Goal: Information Seeking & Learning: Learn about a topic

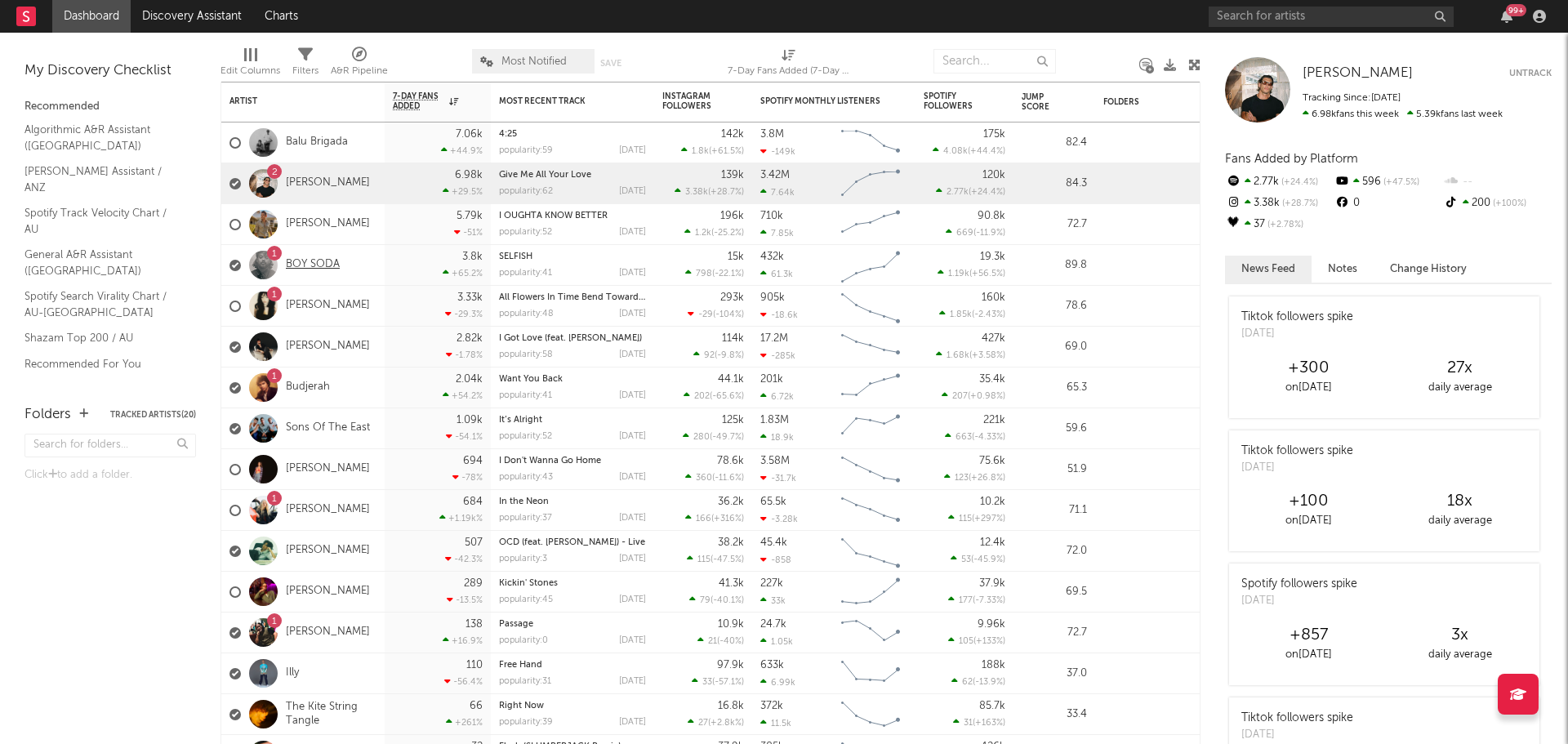
click at [327, 266] on link "BOY SODA" at bounding box center [312, 265] width 54 height 14
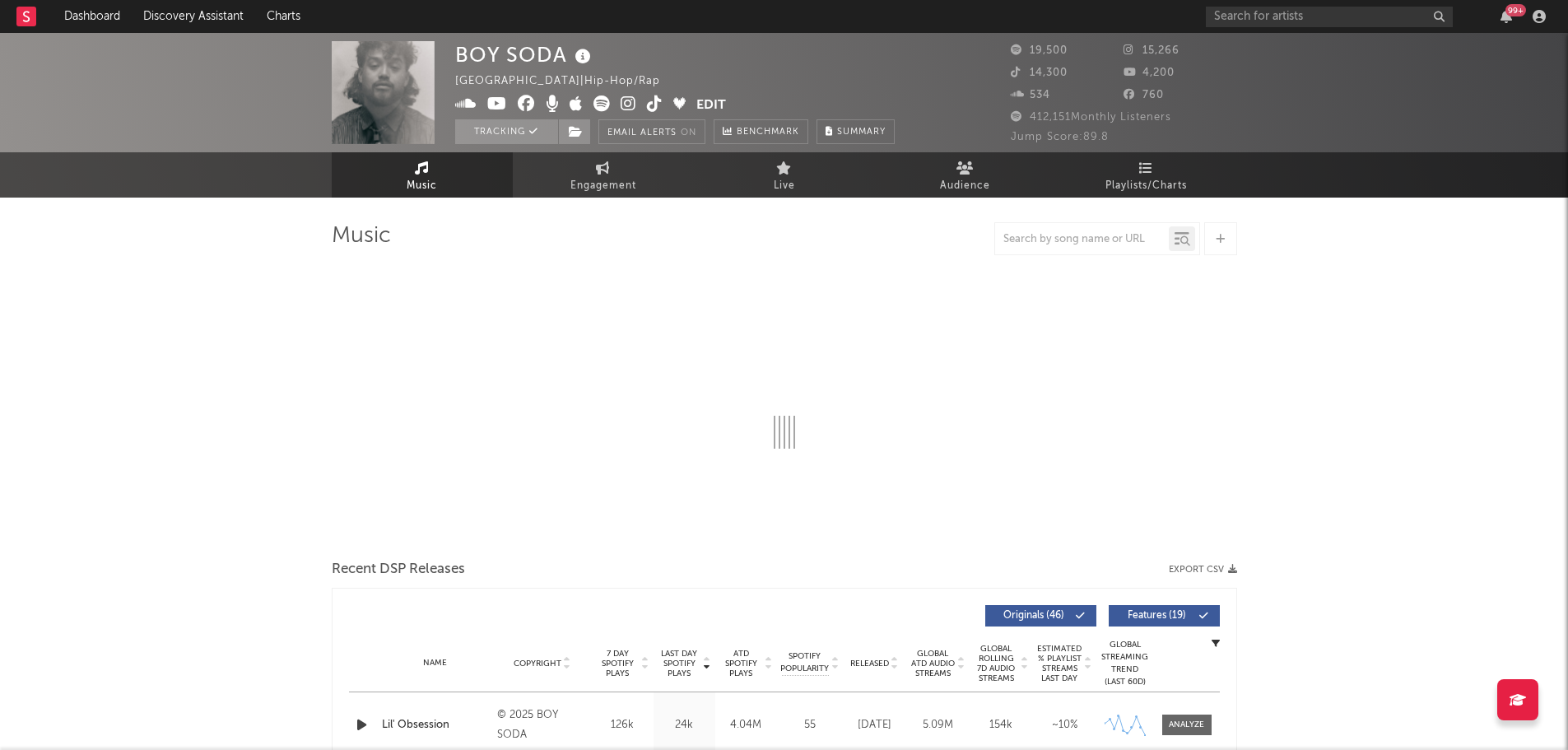
select select "6m"
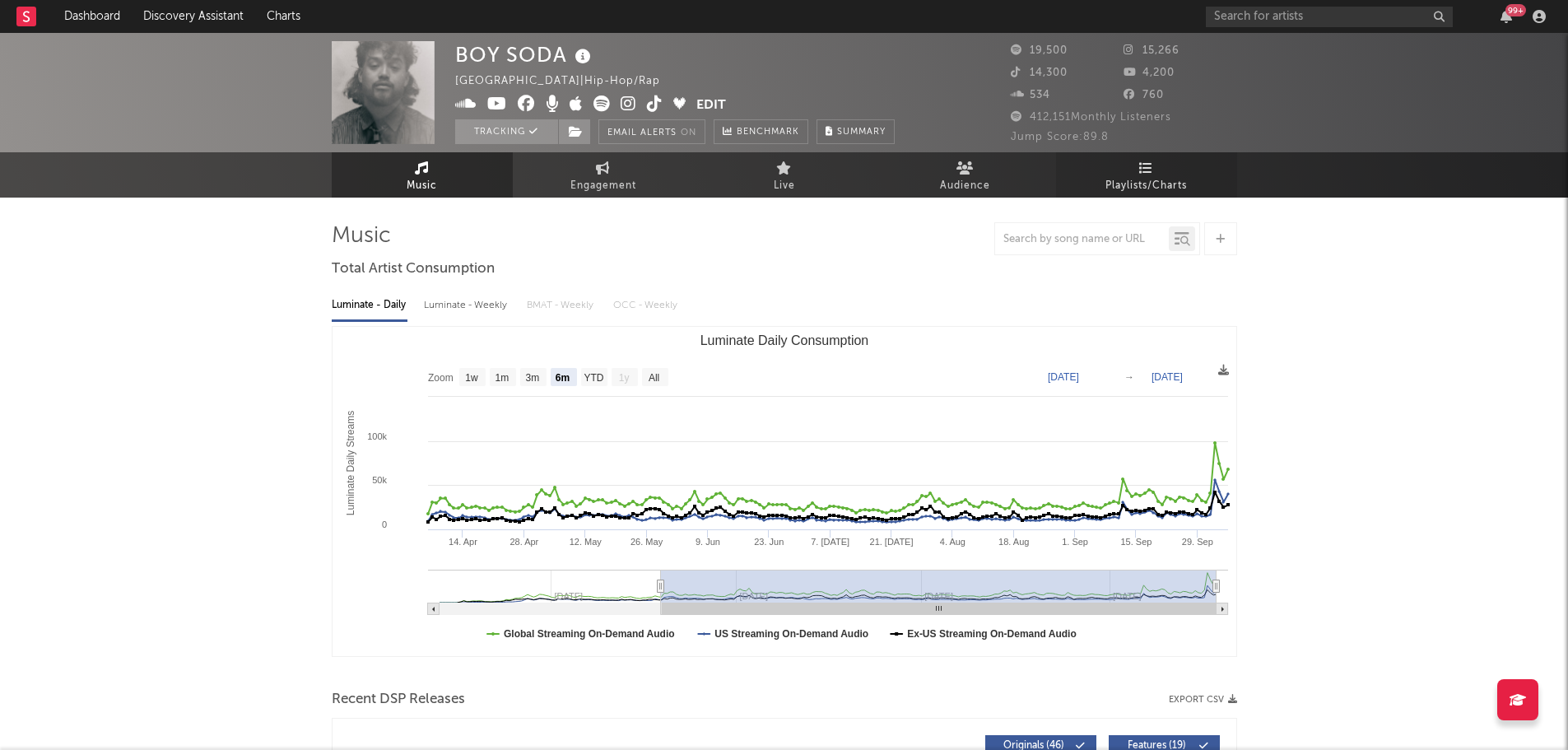
click at [1115, 175] on link "Playlists/Charts" at bounding box center [1146, 175] width 181 height 45
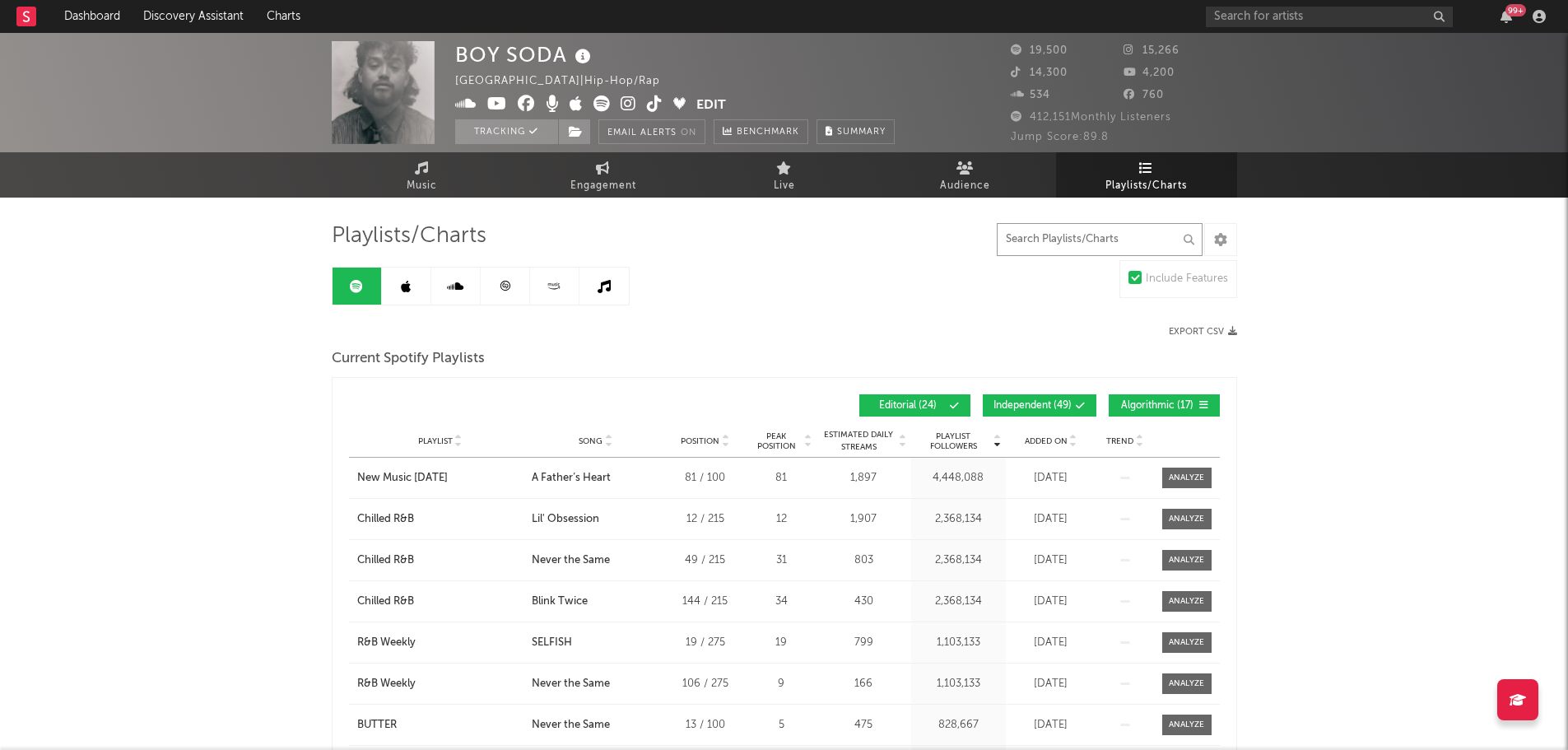
click at [1069, 244] on input "text" at bounding box center [1099, 239] width 206 height 33
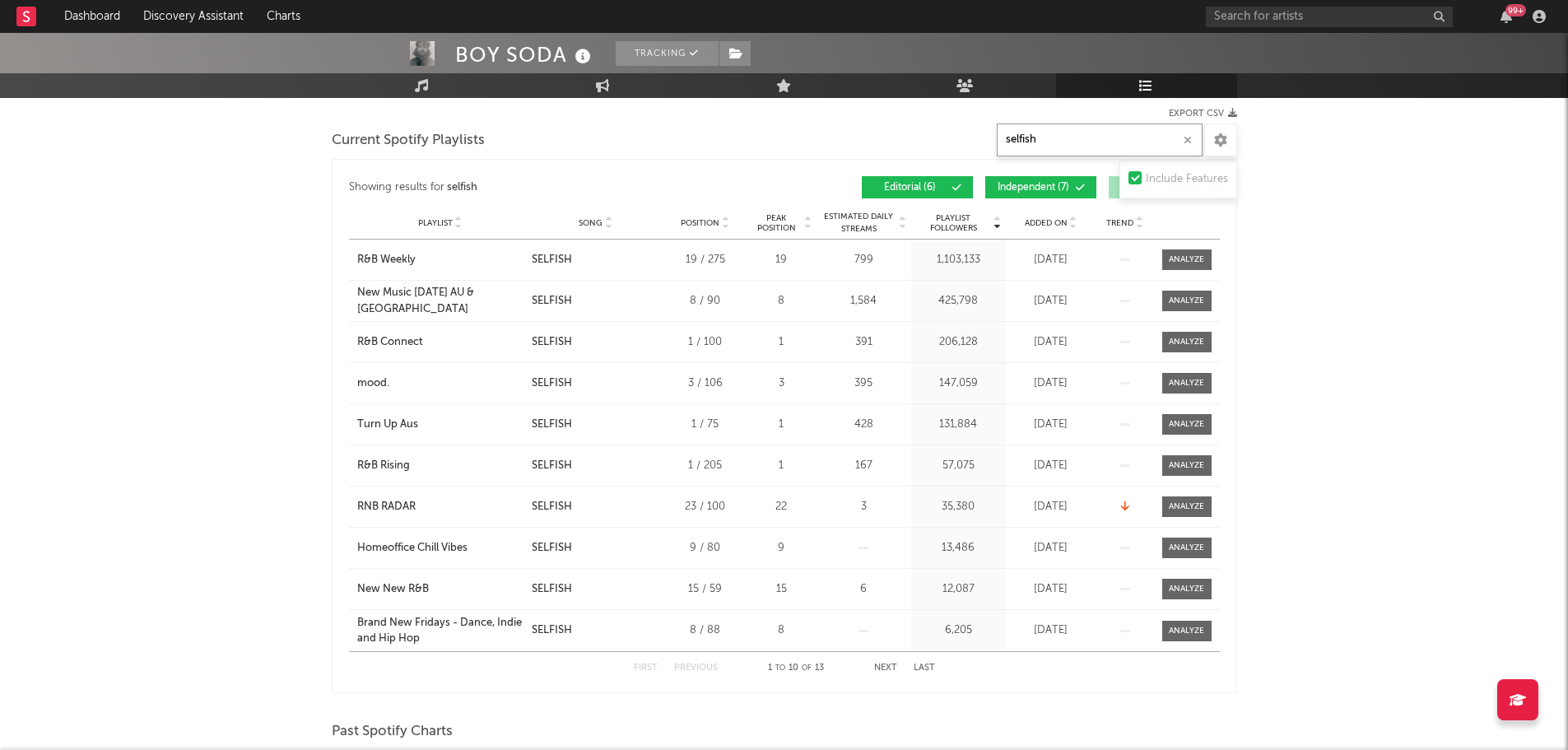
scroll to position [247, 0]
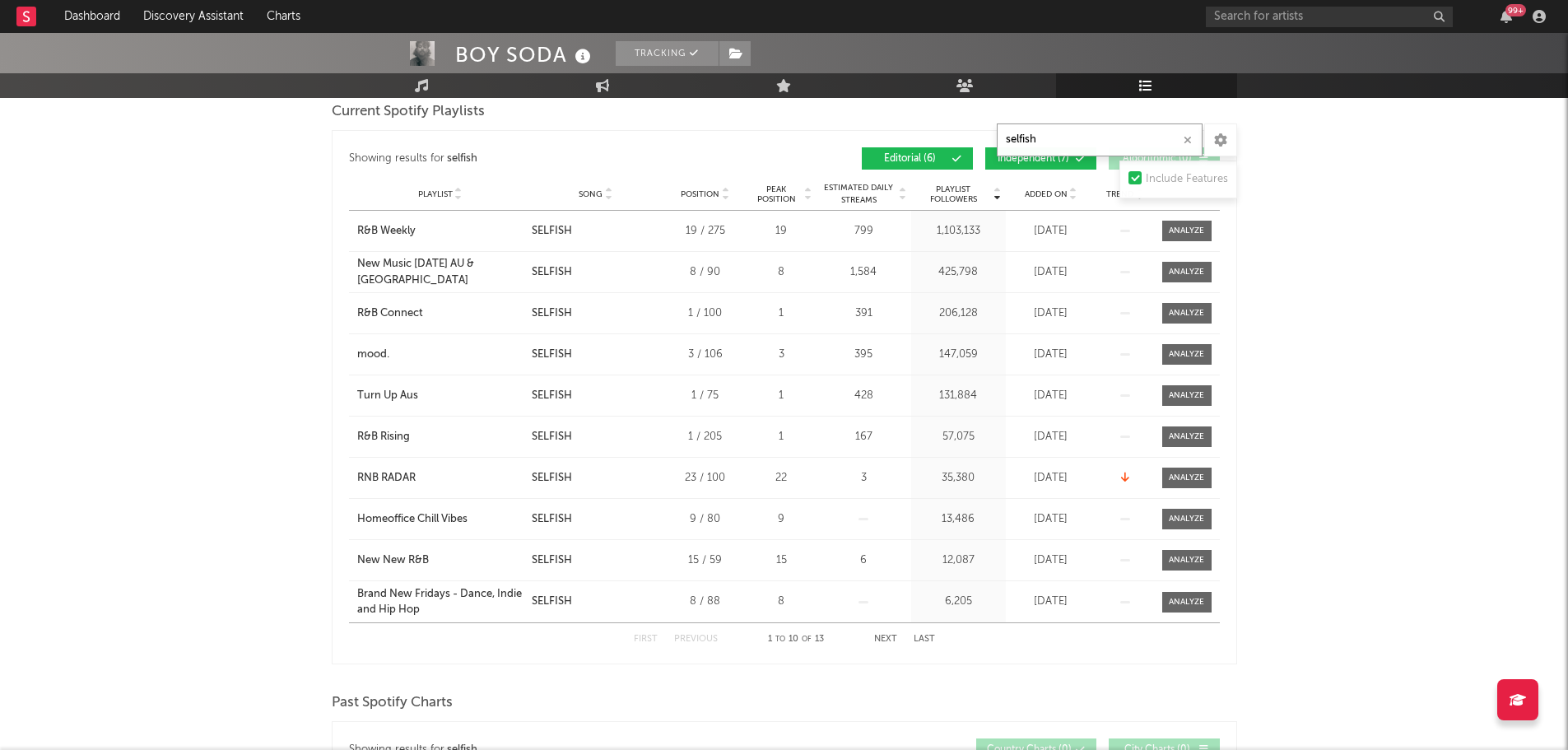
click at [889, 640] on button "Next" at bounding box center [886, 639] width 23 height 9
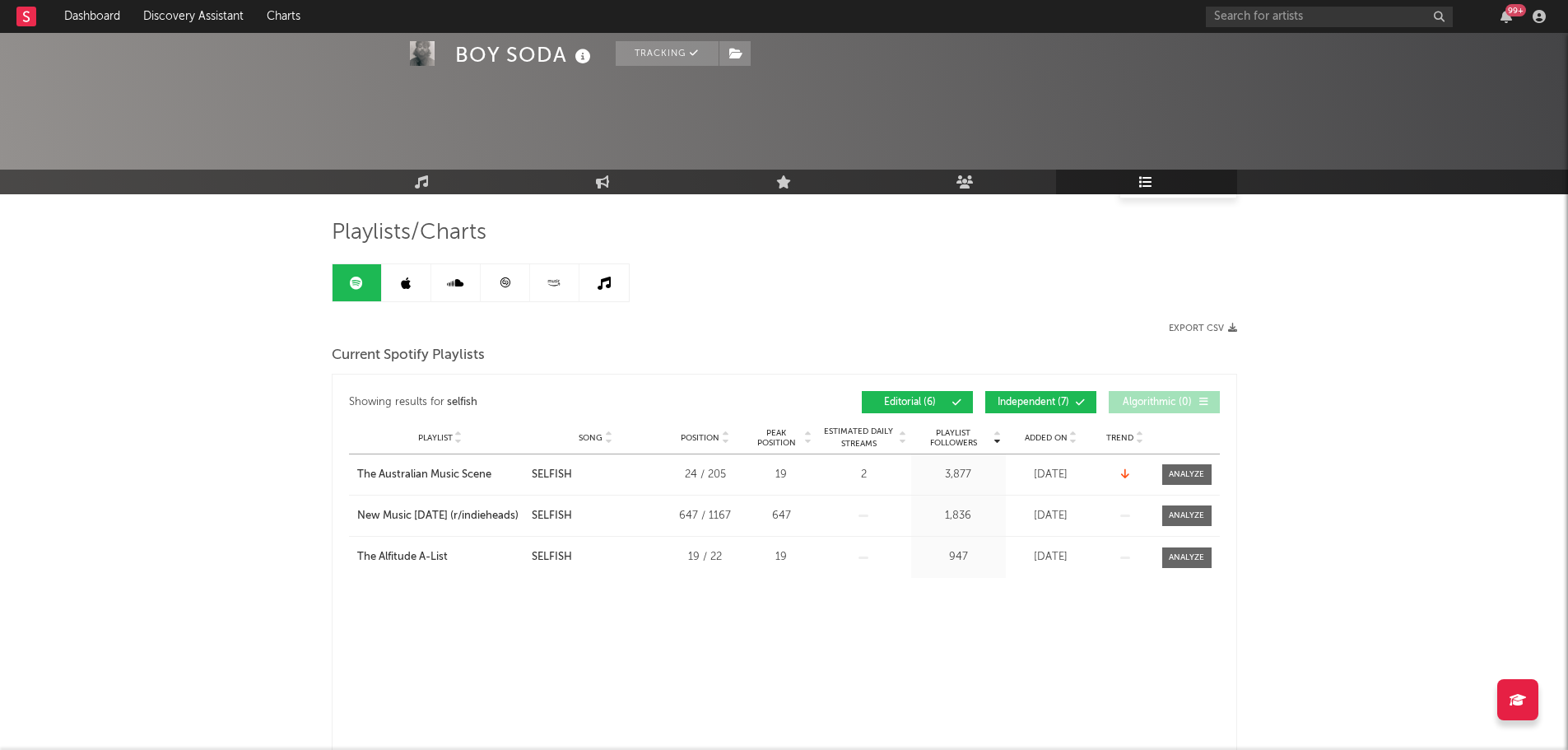
scroll to position [0, 0]
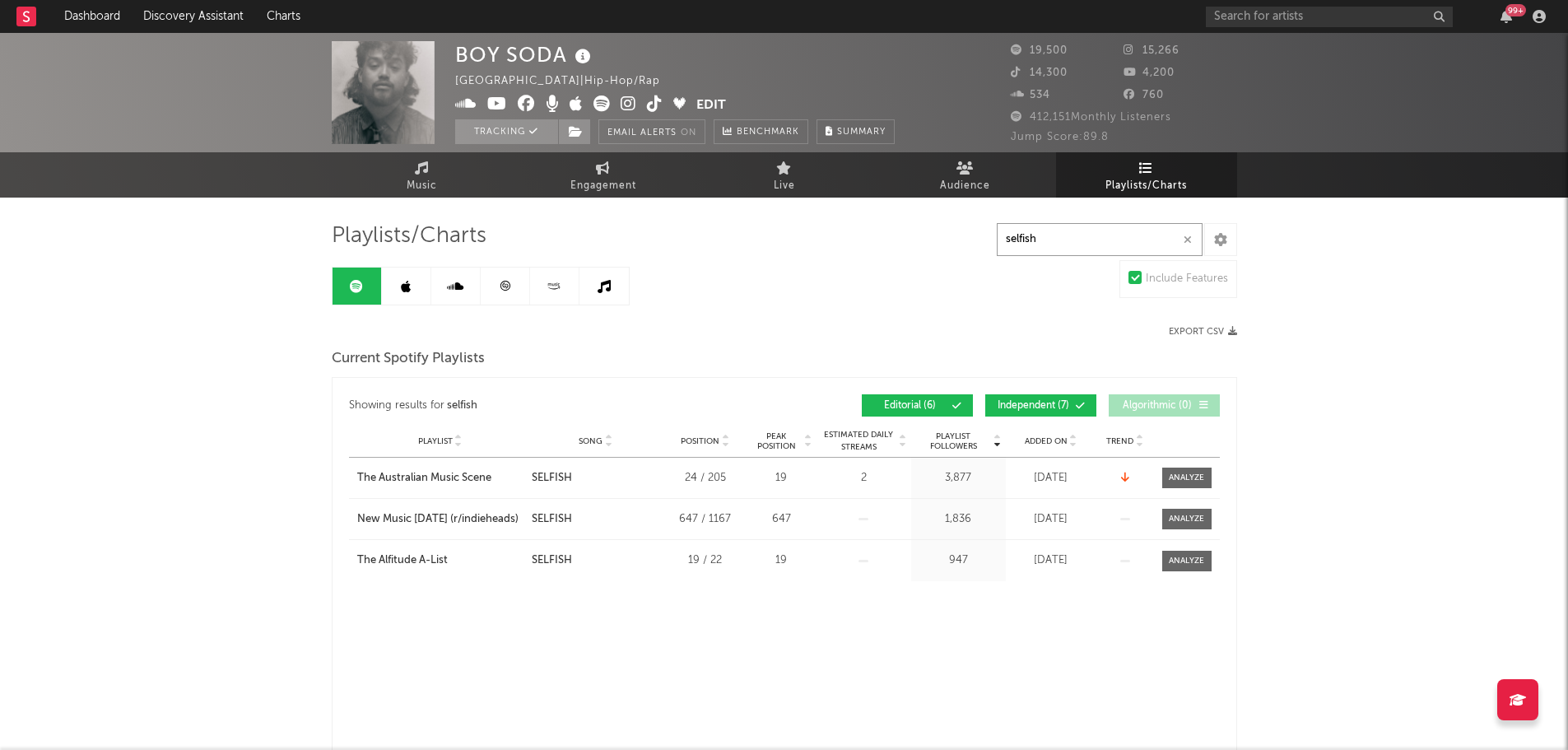
type input "selfish"
click at [413, 287] on link at bounding box center [406, 286] width 49 height 37
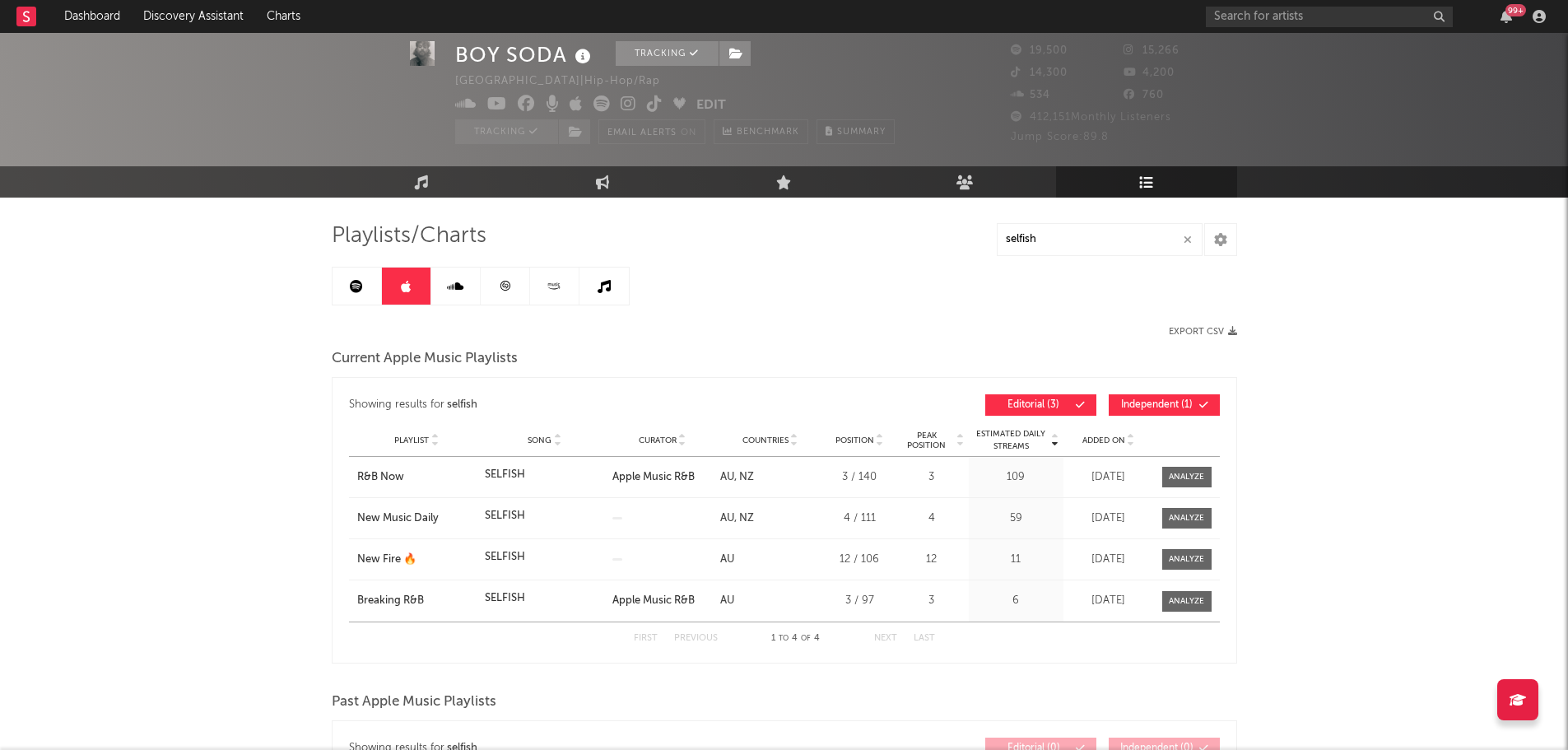
scroll to position [82, 0]
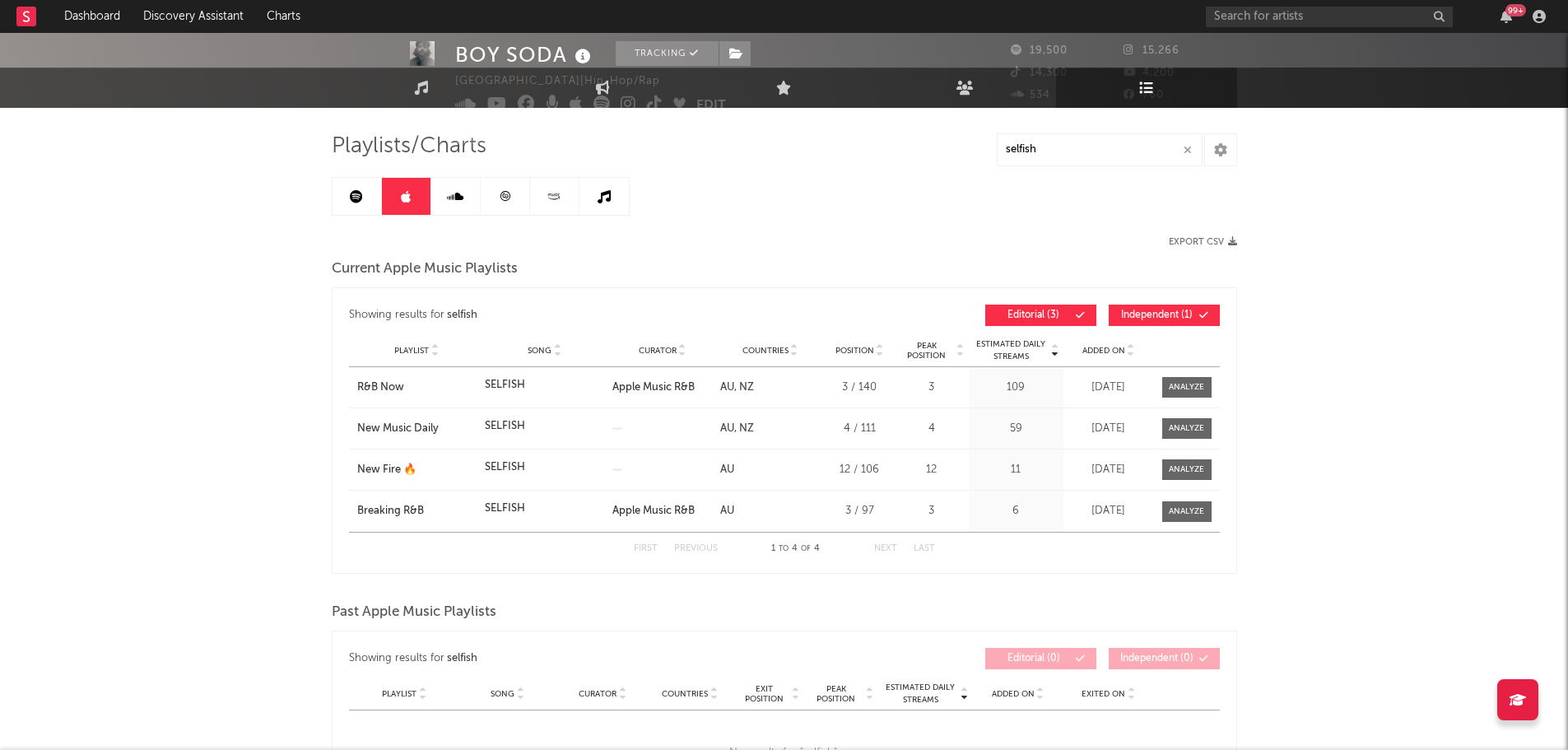
scroll to position [0, 0]
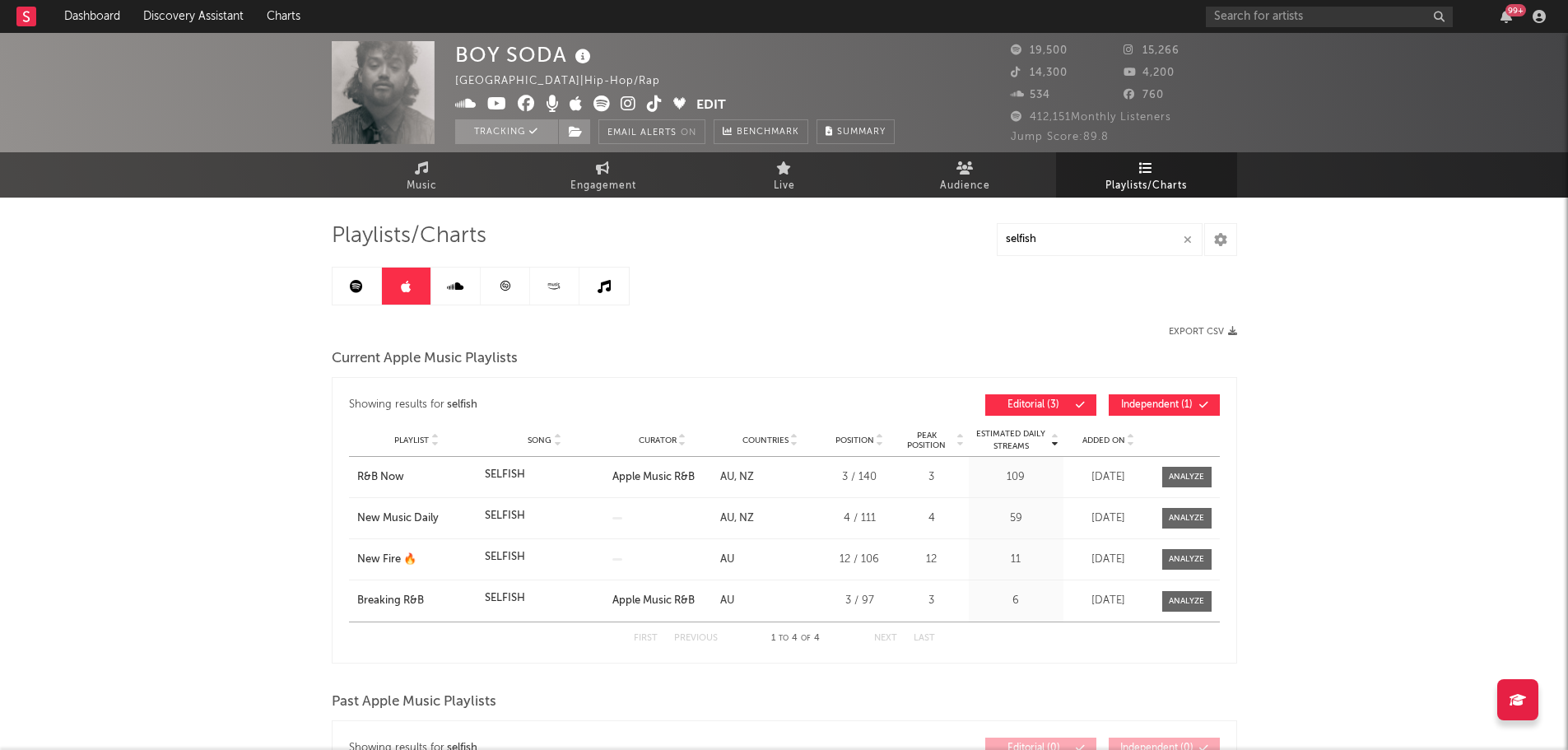
click at [458, 284] on icon at bounding box center [455, 286] width 17 height 13
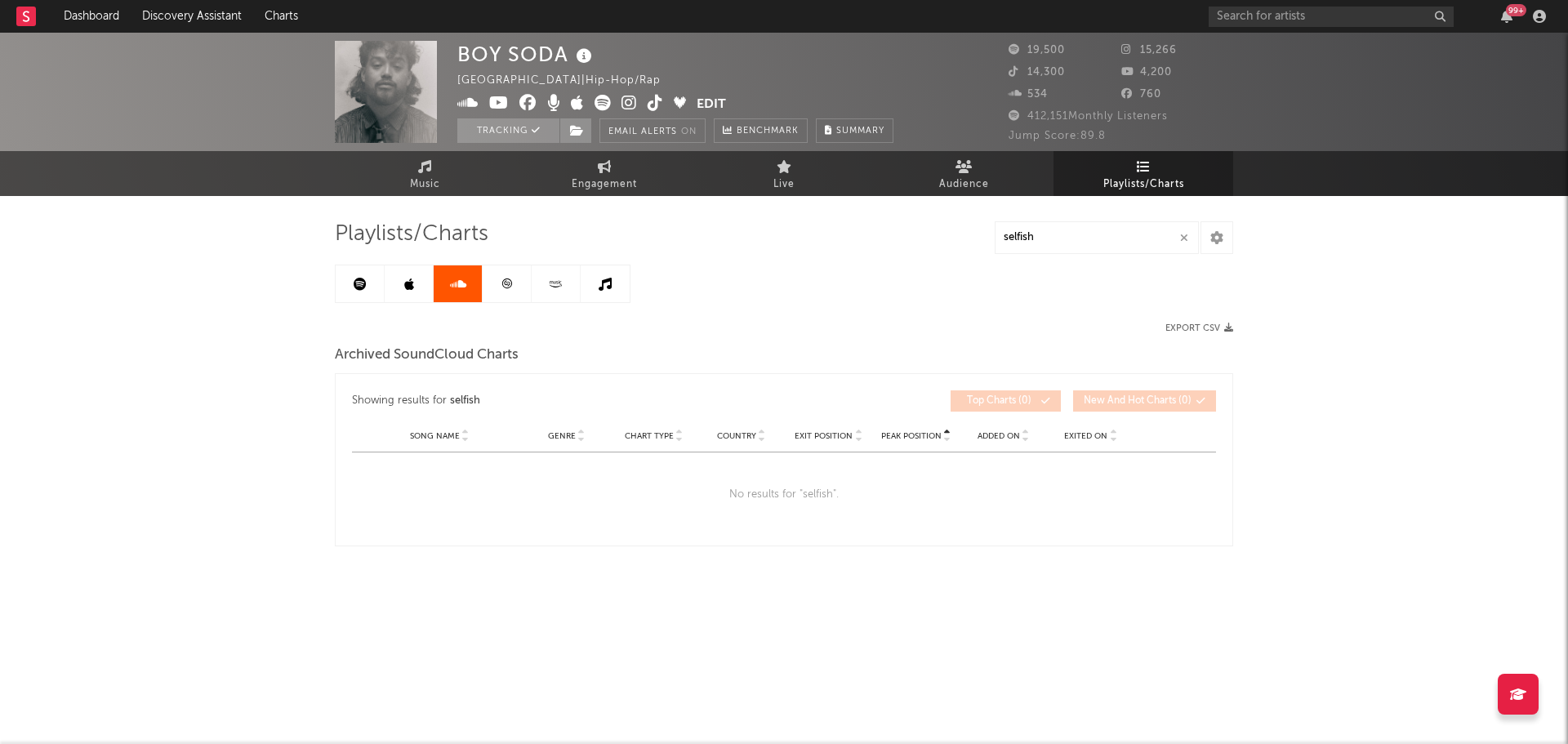
click at [501, 285] on icon at bounding box center [506, 283] width 12 height 12
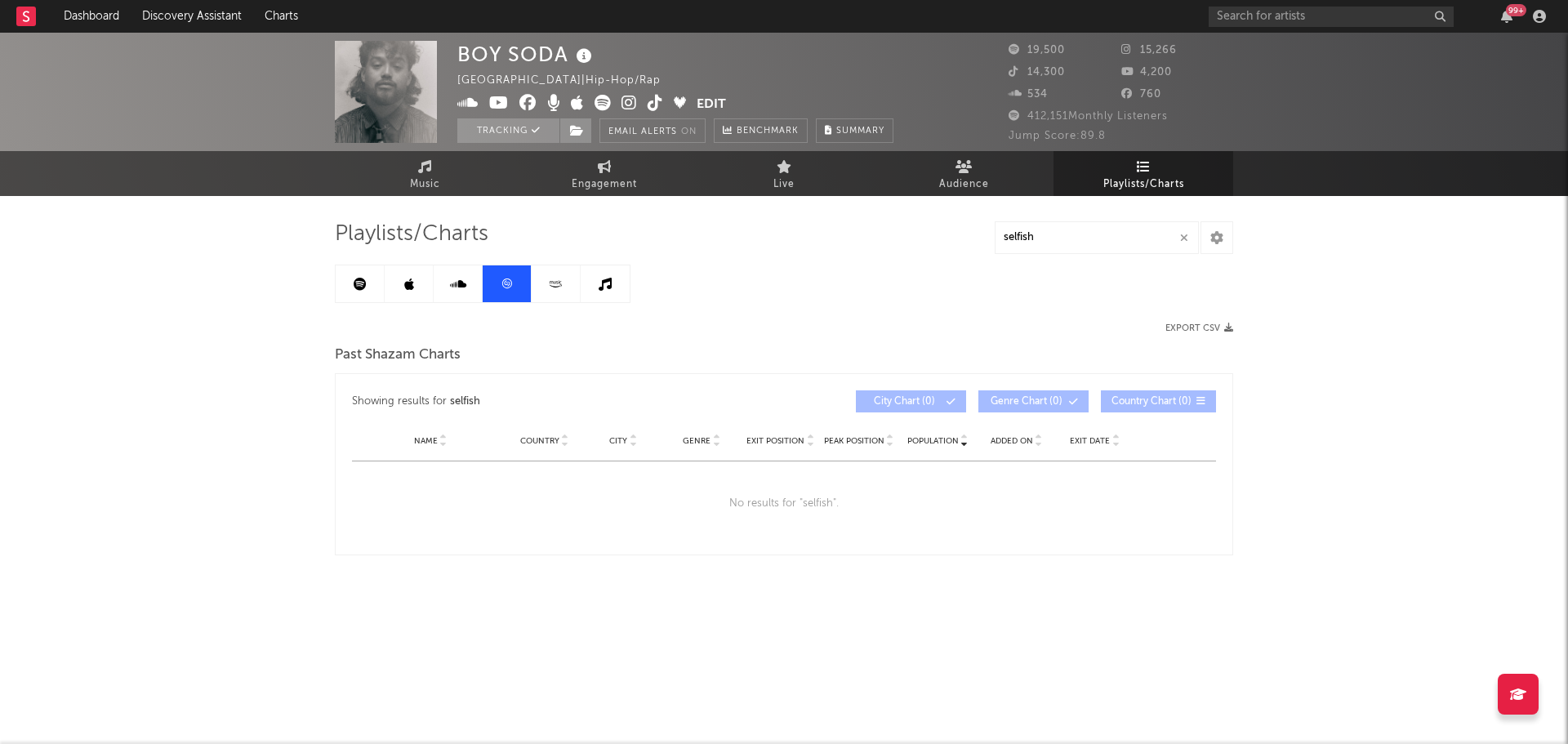
click at [565, 286] on link at bounding box center [555, 284] width 49 height 37
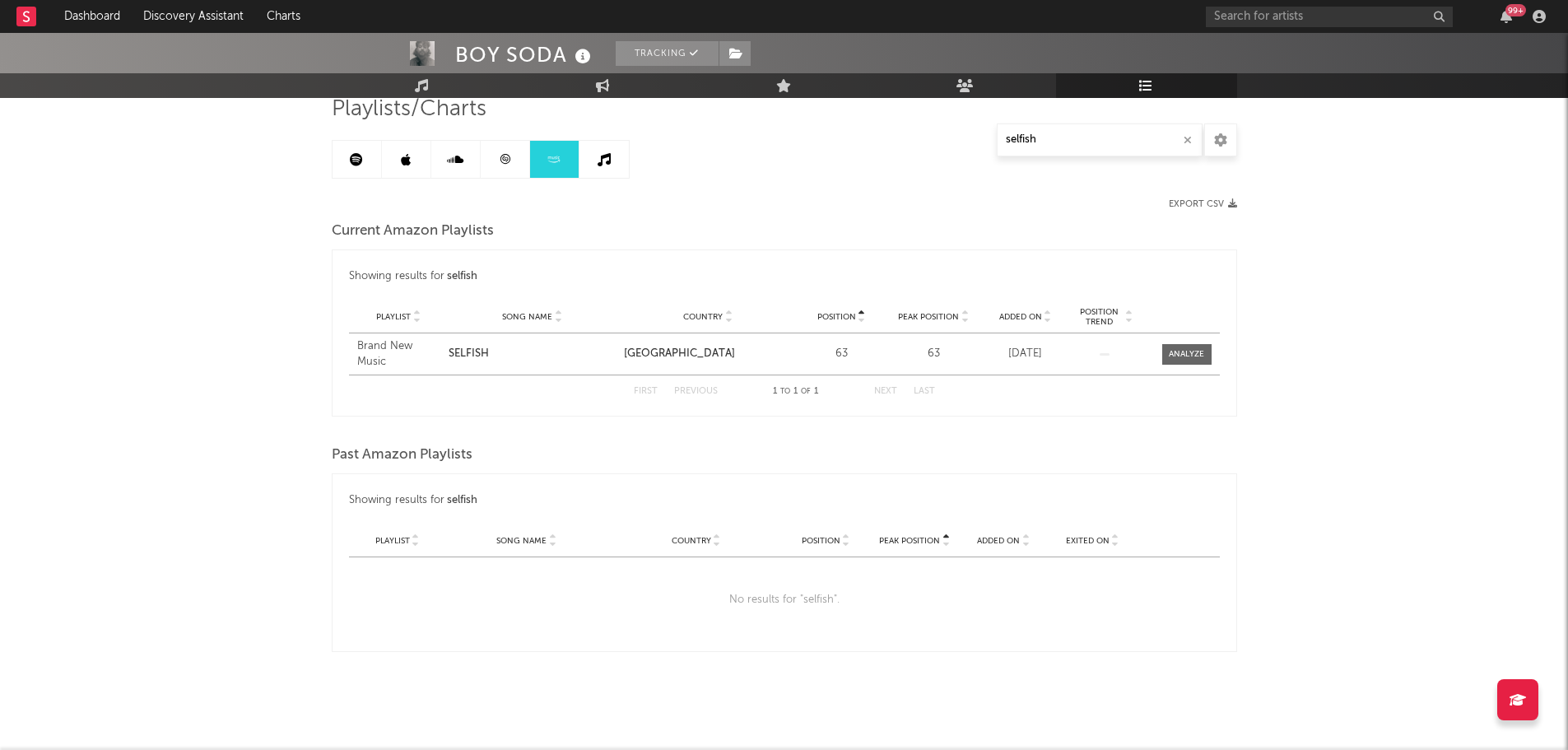
scroll to position [44, 0]
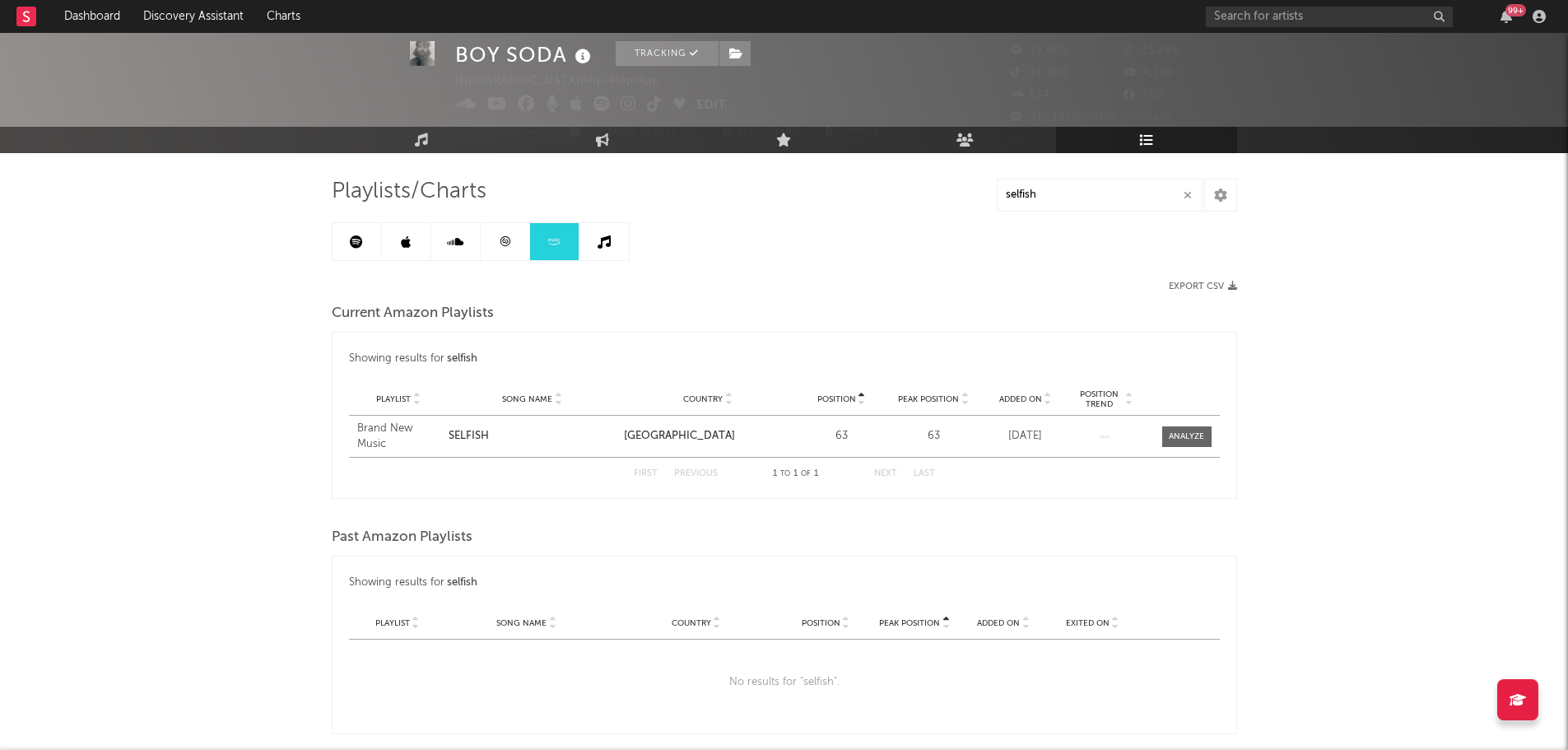
click at [599, 252] on link at bounding box center [603, 242] width 49 height 37
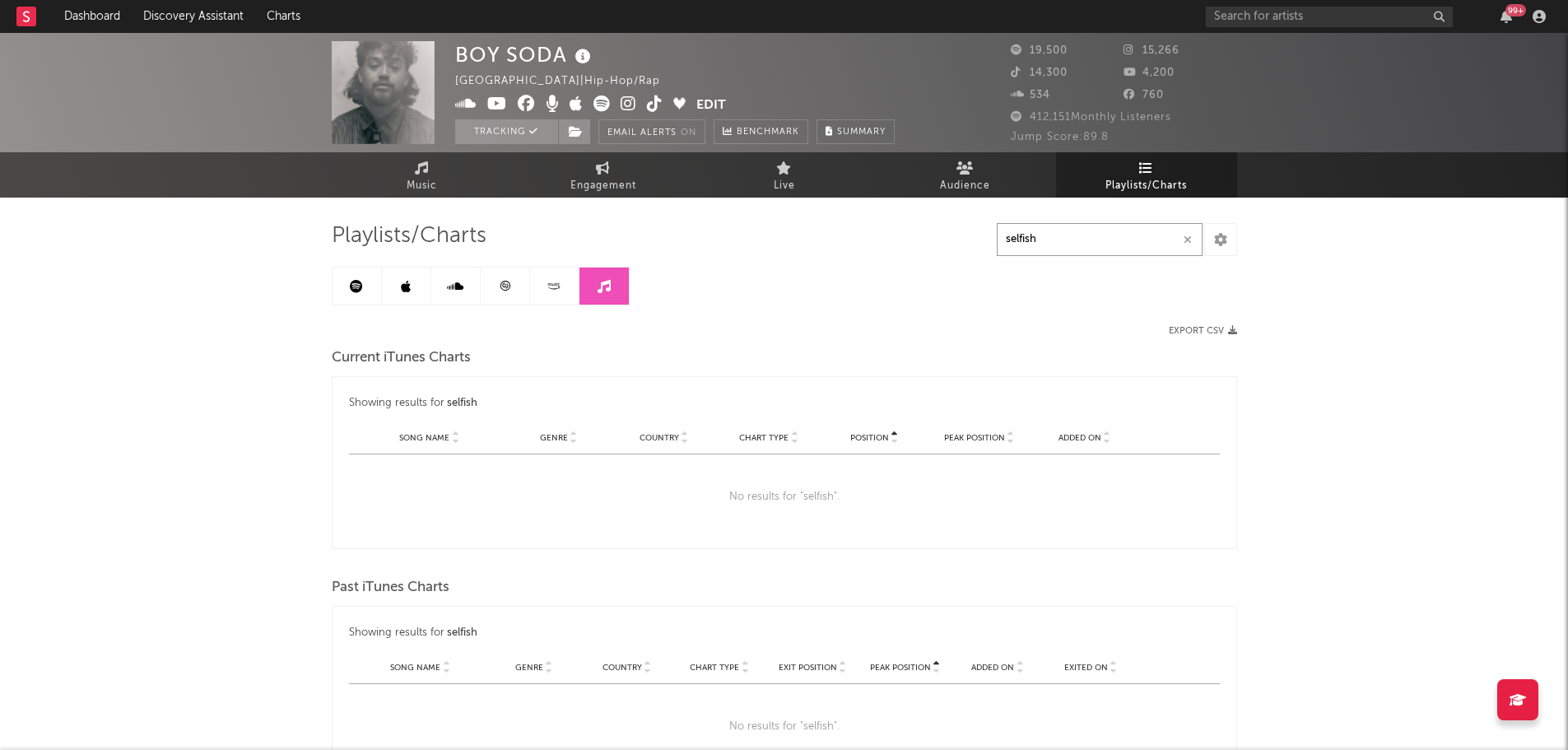
drag, startPoint x: 1054, startPoint y: 237, endPoint x: 895, endPoint y: 232, distance: 159.1
click at [895, 232] on div "Playlists/Charts selfish Export CSV Current iTunes Charts Showing results for s…" at bounding box center [784, 501] width 905 height 557
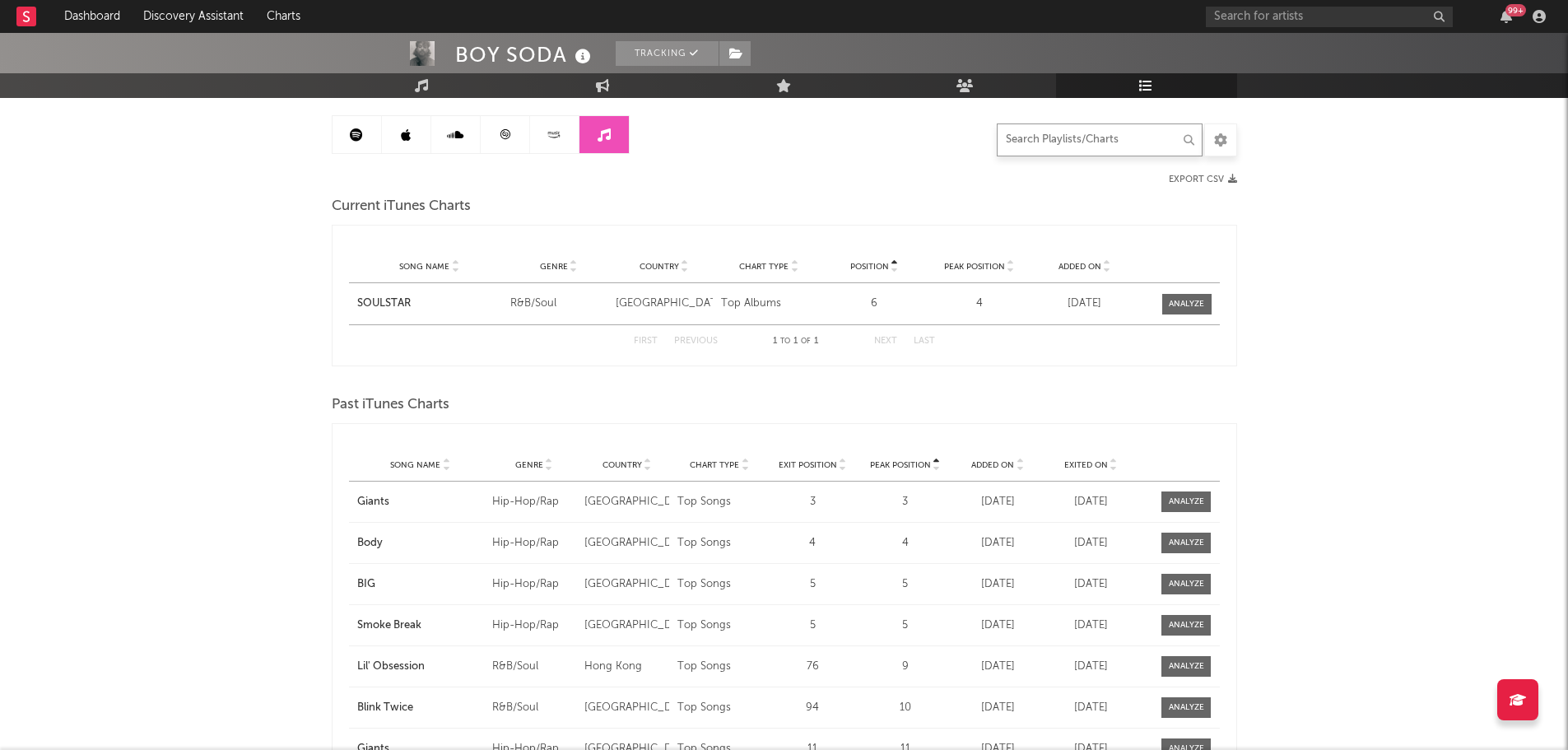
scroll to position [434, 0]
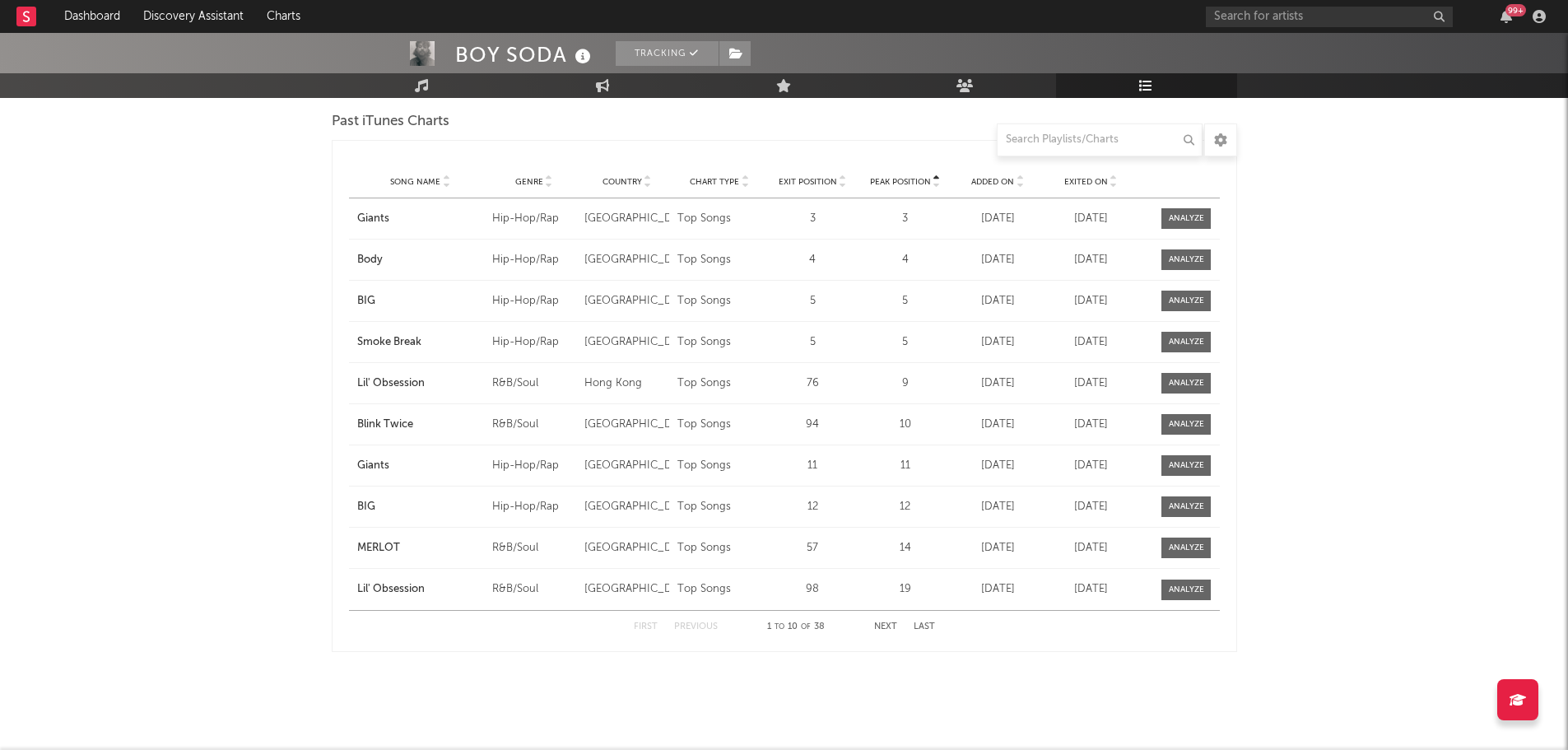
click at [409, 187] on div "Song Name" at bounding box center [420, 182] width 126 height 13
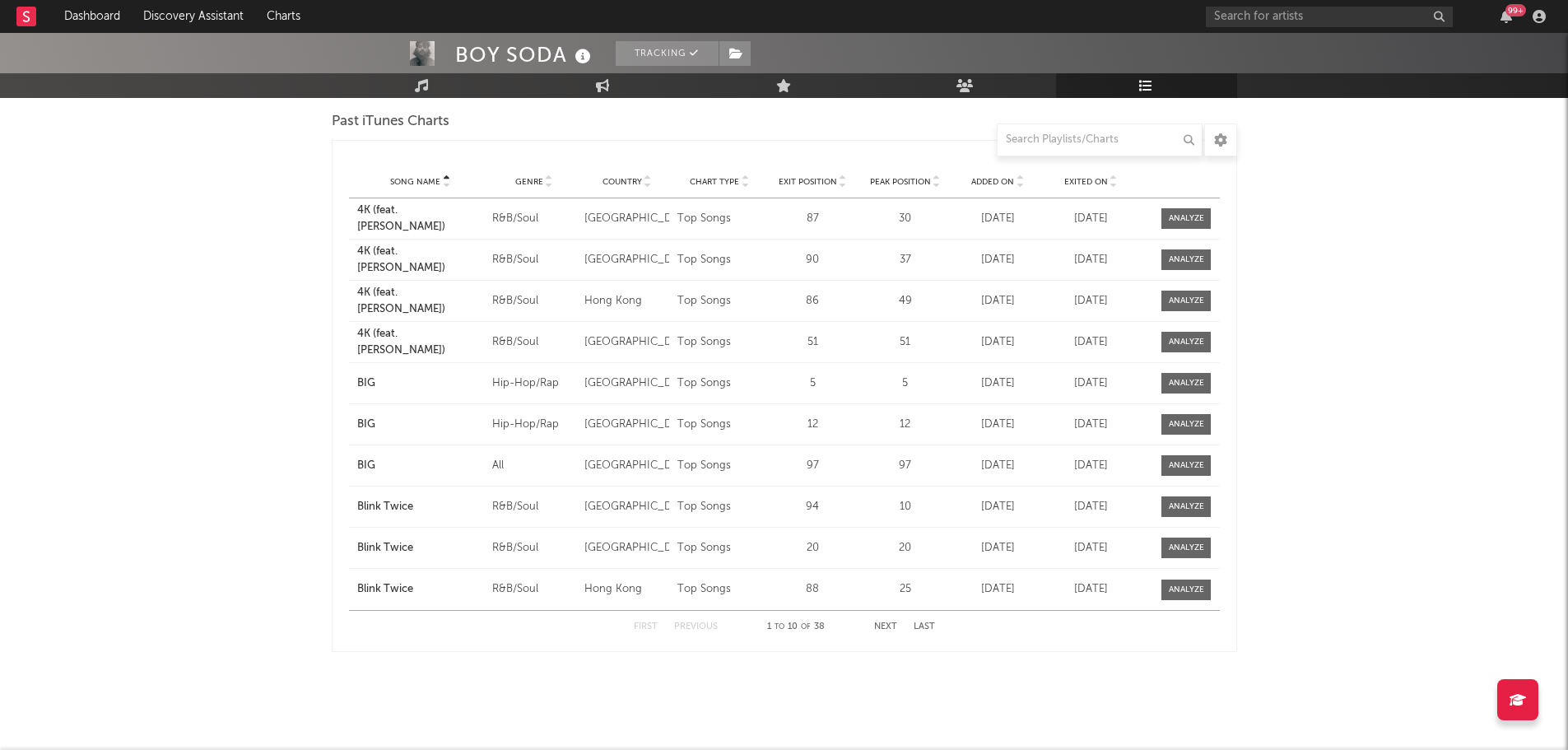
click at [884, 623] on button "Next" at bounding box center [886, 627] width 23 height 9
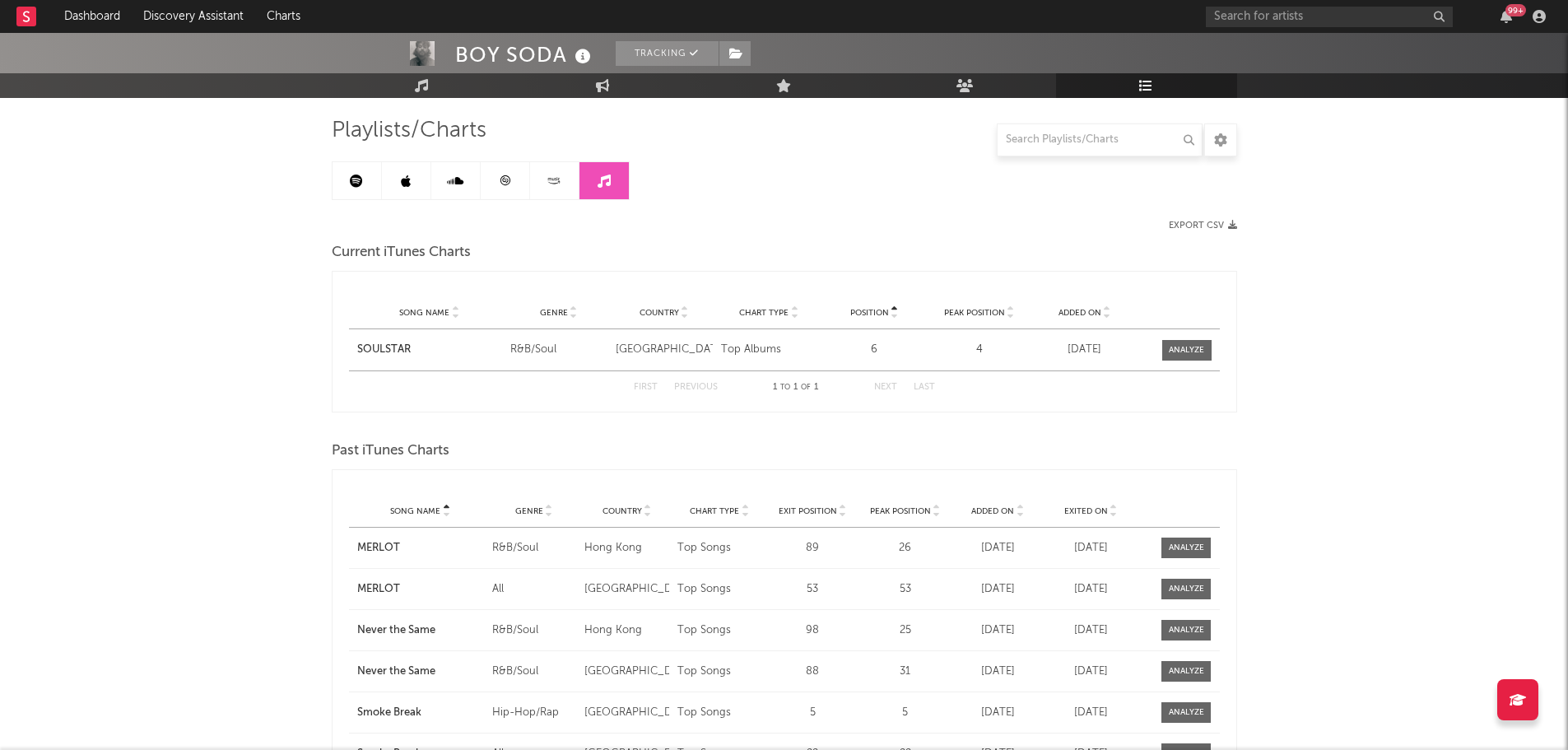
scroll to position [23, 0]
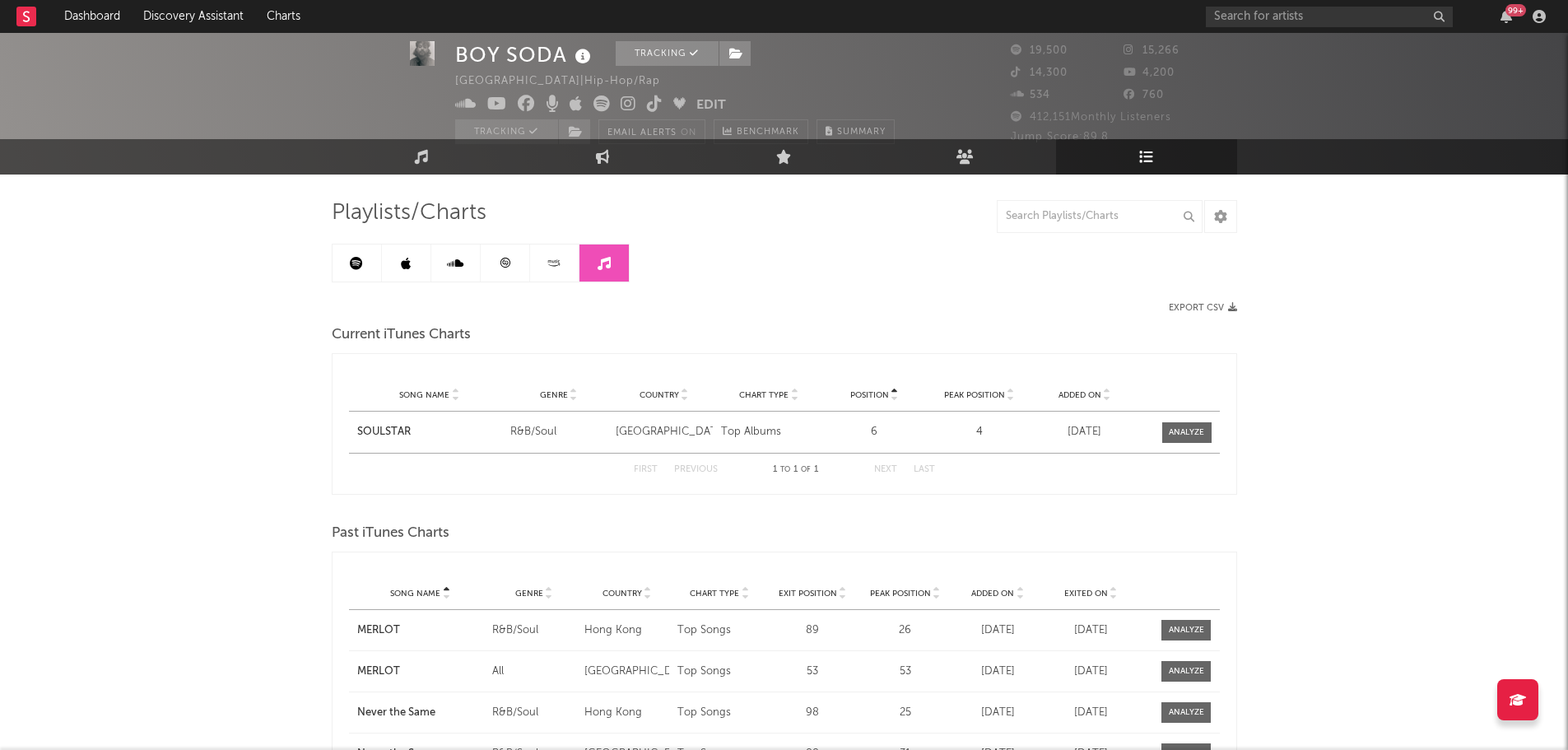
click at [503, 250] on link at bounding box center [505, 263] width 49 height 37
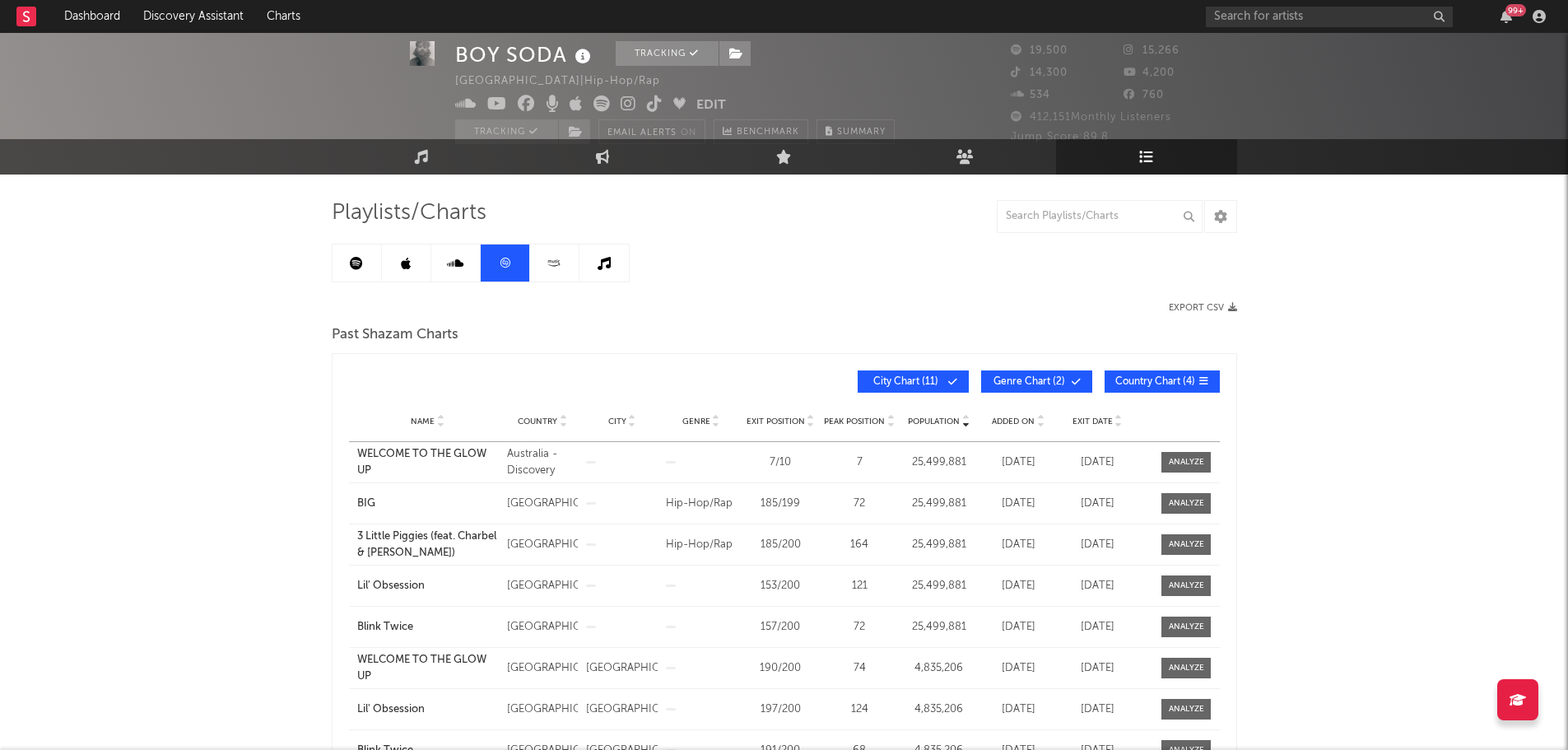
click at [468, 259] on link at bounding box center [455, 263] width 49 height 37
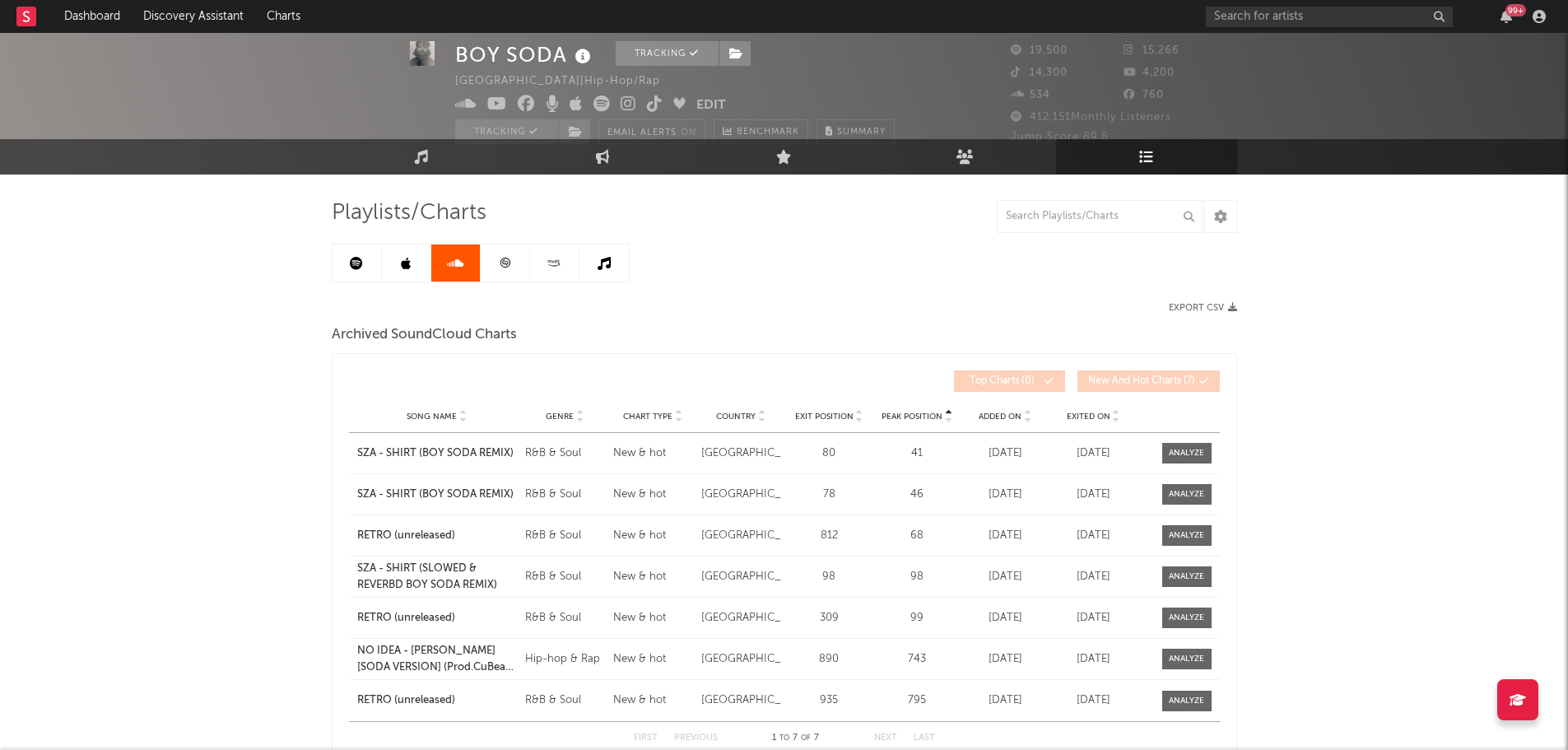
click at [489, 259] on link at bounding box center [505, 263] width 49 height 37
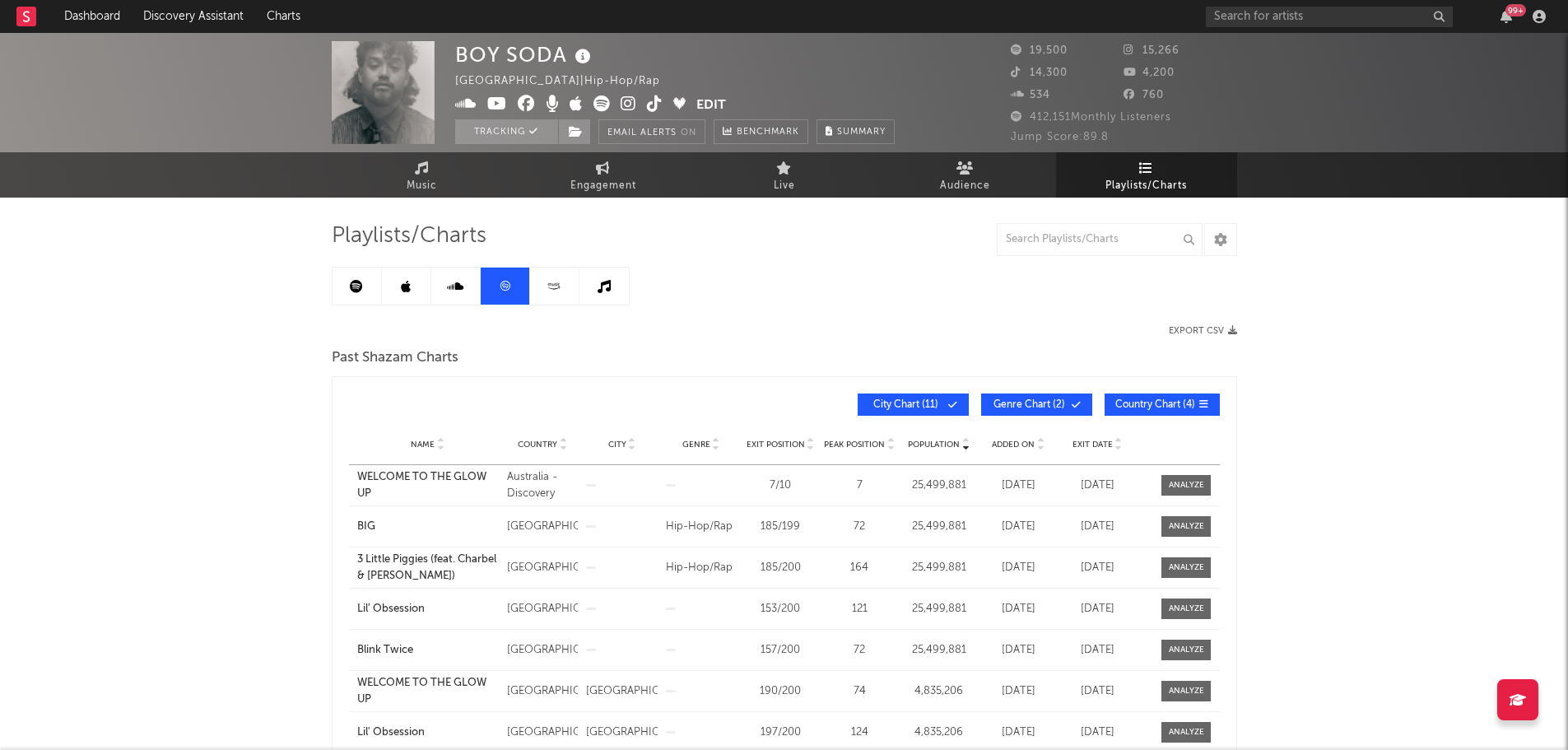
click at [440, 287] on link at bounding box center [455, 286] width 49 height 37
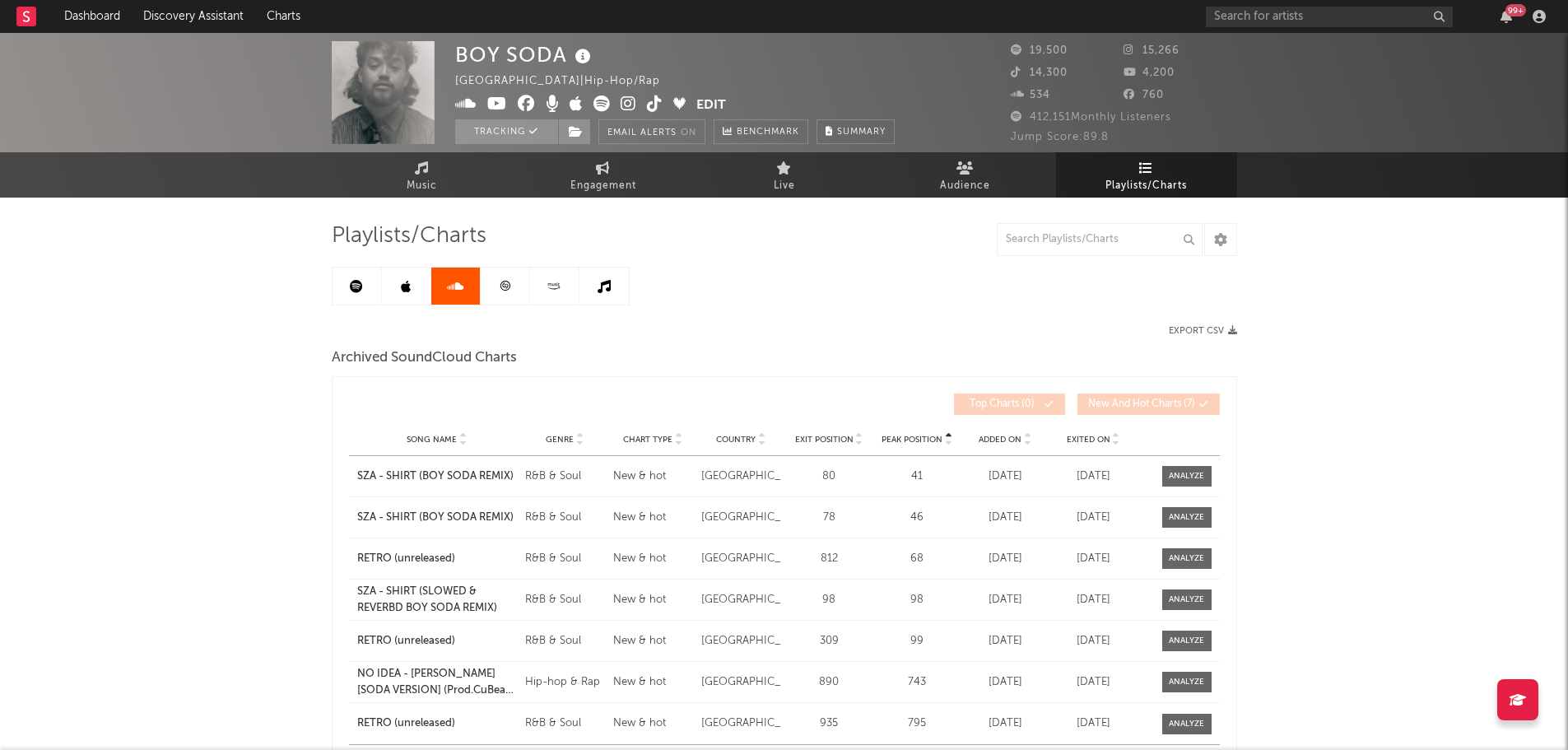
click at [410, 287] on icon at bounding box center [406, 286] width 10 height 13
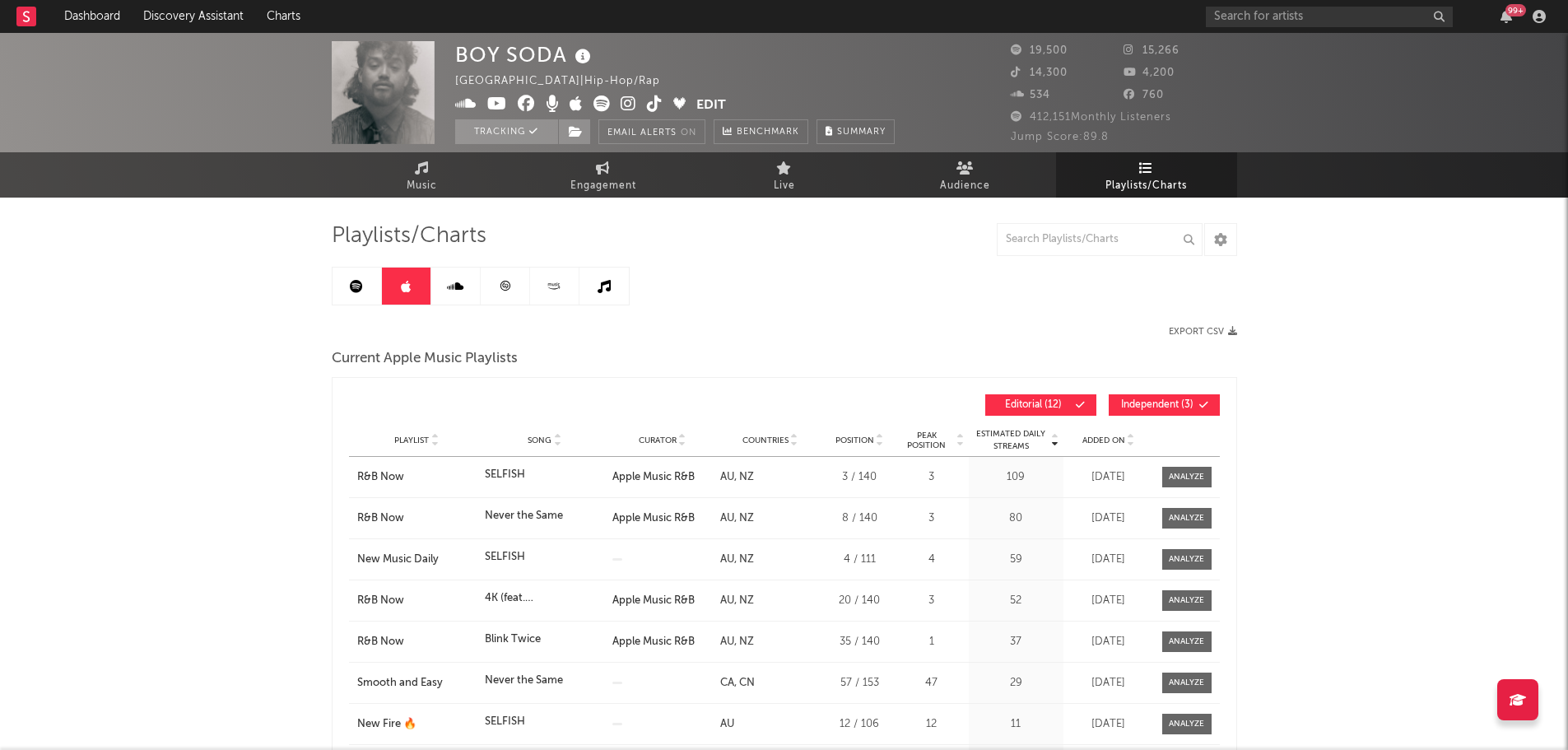
click at [1110, 440] on span "Added On" at bounding box center [1103, 440] width 43 height 10
click at [341, 280] on link at bounding box center [356, 286] width 49 height 37
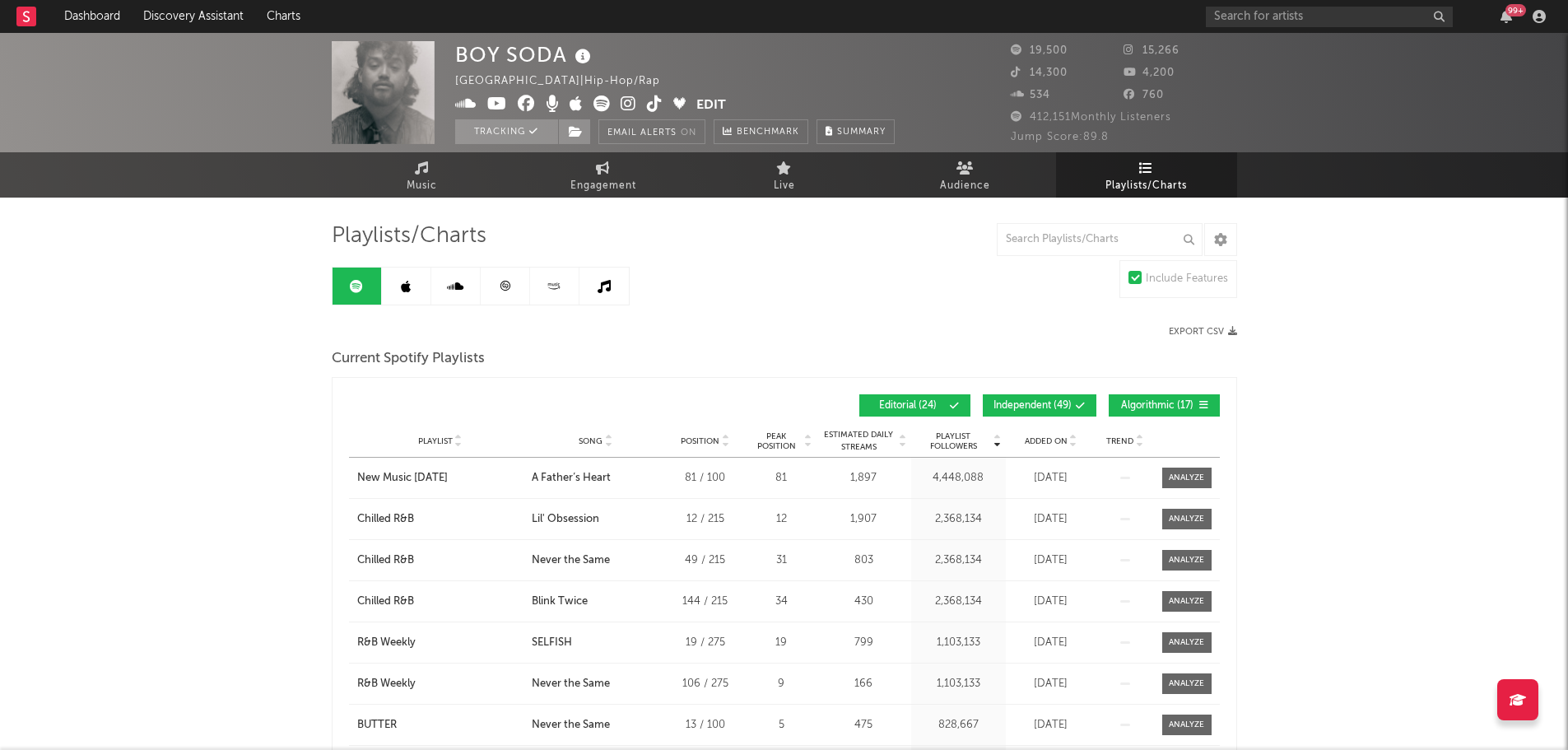
click at [1033, 439] on span "Added On" at bounding box center [1046, 441] width 43 height 10
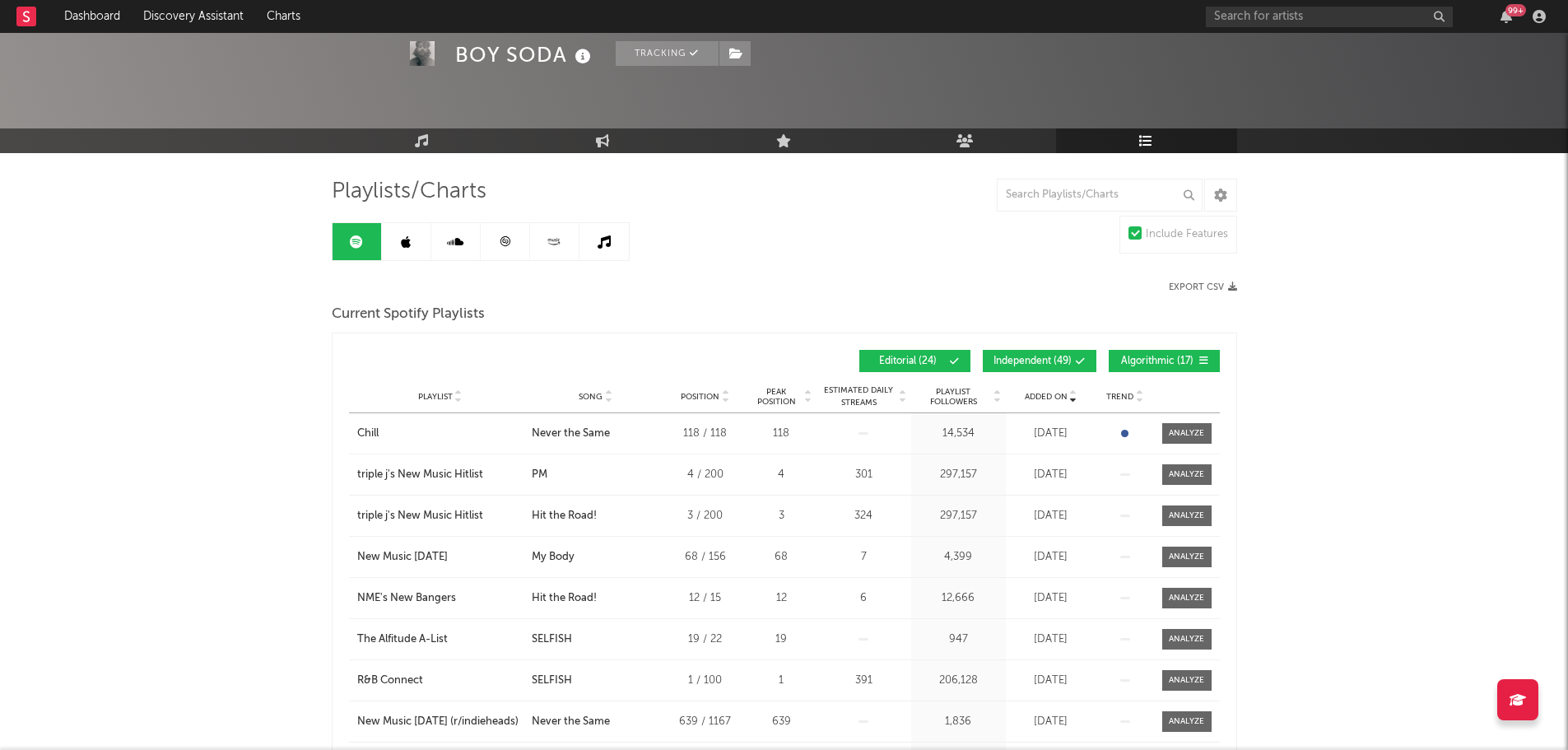
scroll to position [82, 0]
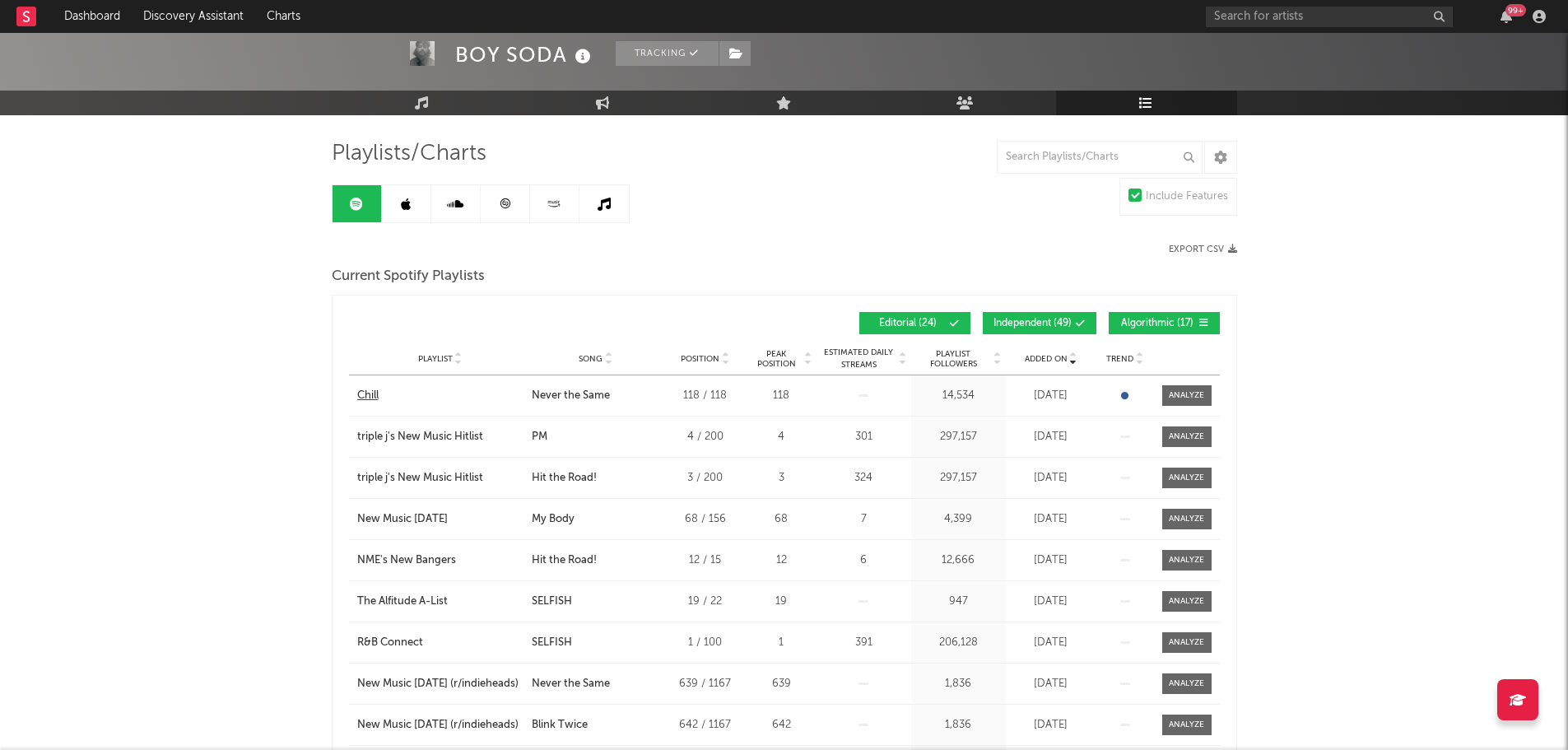
click at [377, 392] on div "Chill" at bounding box center [368, 396] width 22 height 17
click at [1135, 326] on span "Algorithmic ( 17 )" at bounding box center [1157, 324] width 75 height 10
click at [1038, 321] on span "Independent ( 49 )" at bounding box center [1032, 324] width 78 height 10
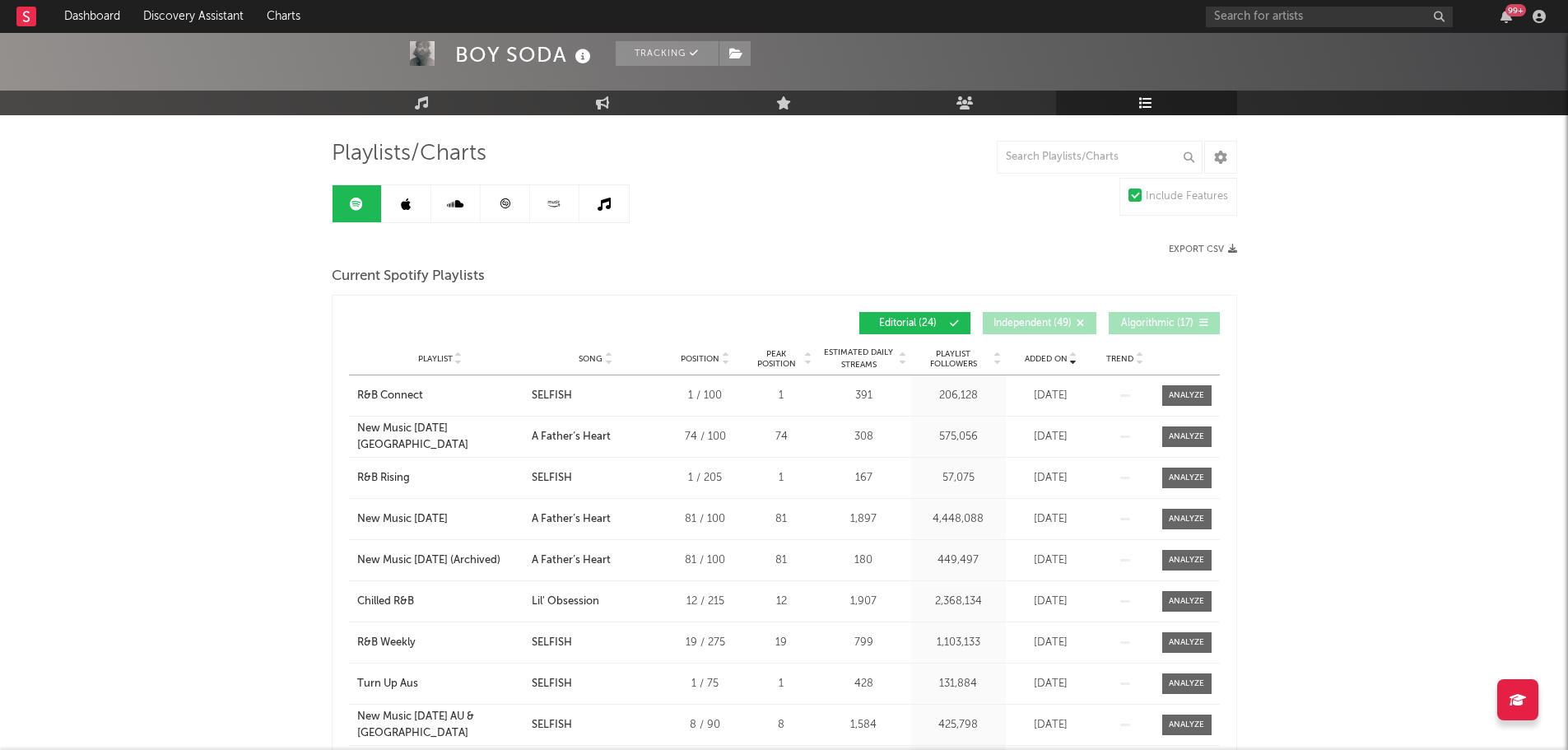
click at [1044, 361] on span "Added On" at bounding box center [1046, 359] width 43 height 10
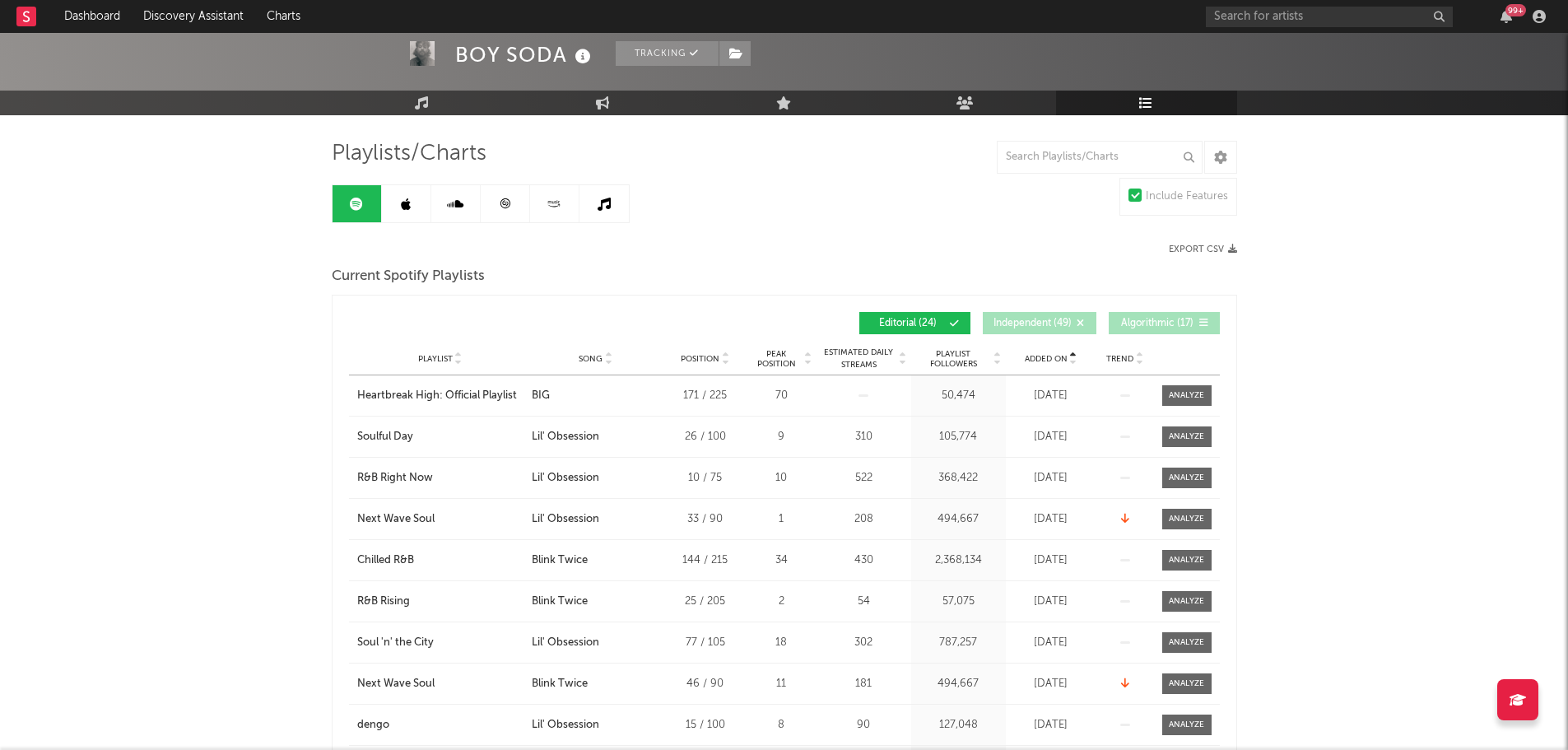
click at [1044, 361] on span "Added On" at bounding box center [1046, 359] width 43 height 10
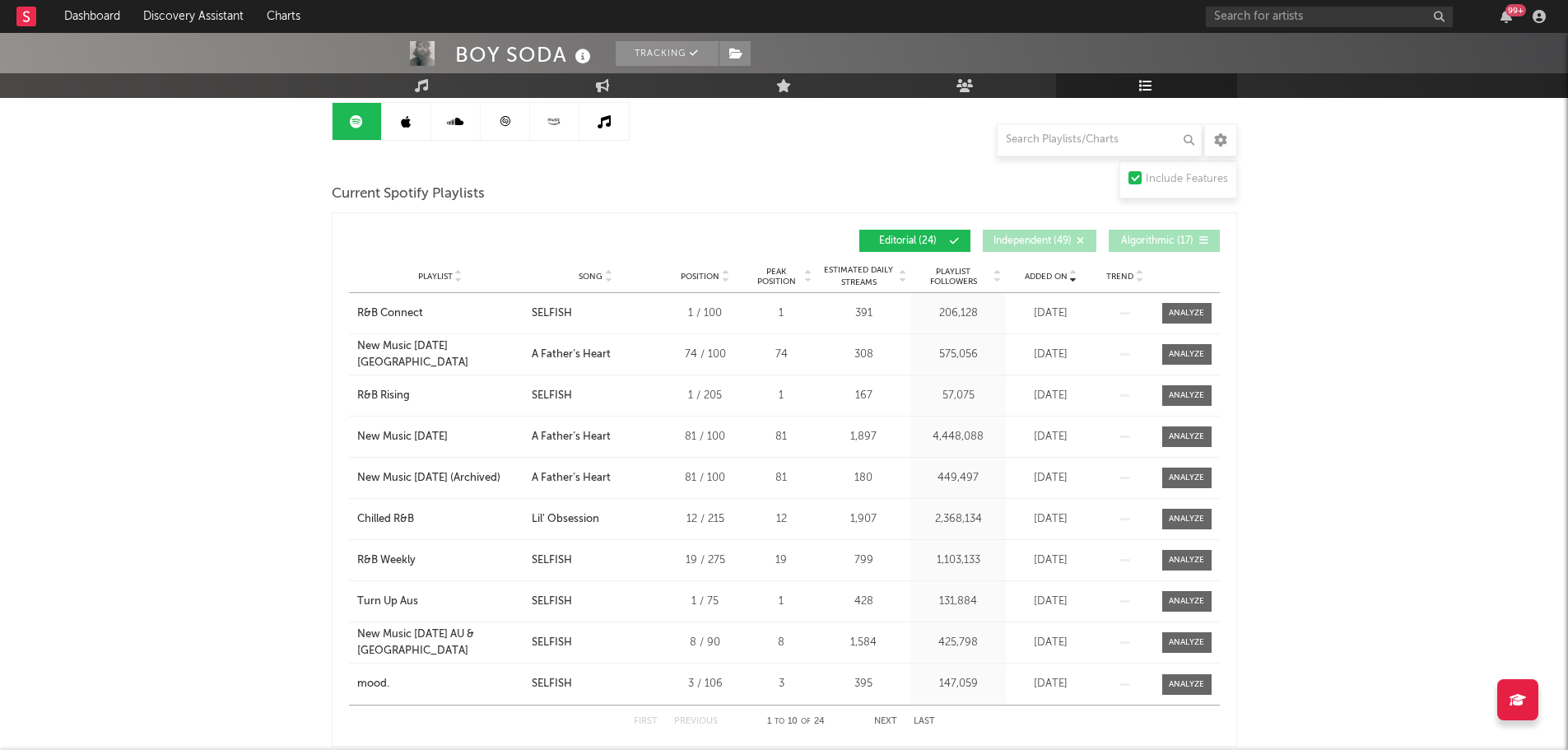
scroll to position [247, 0]
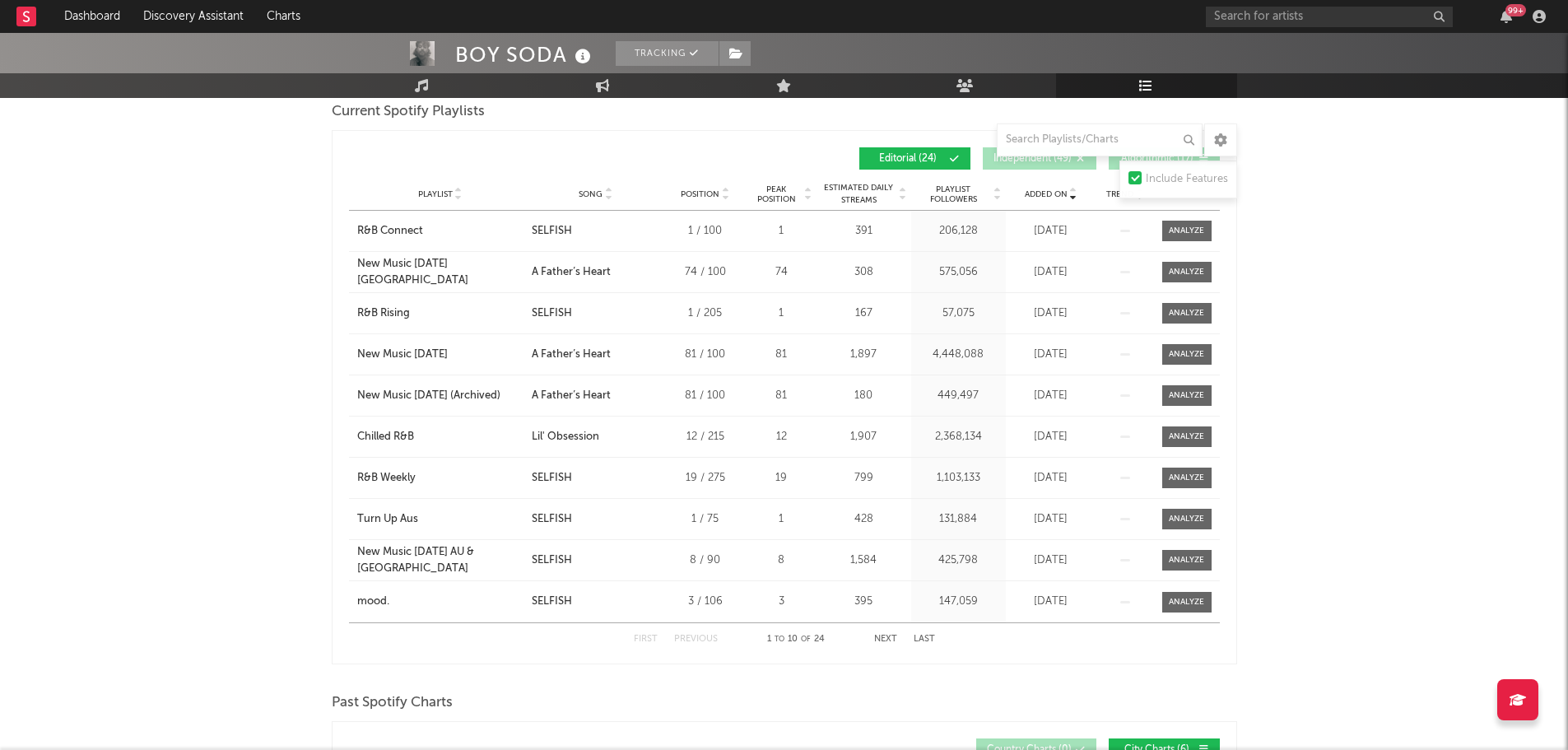
click at [881, 638] on button "Next" at bounding box center [886, 639] width 23 height 9
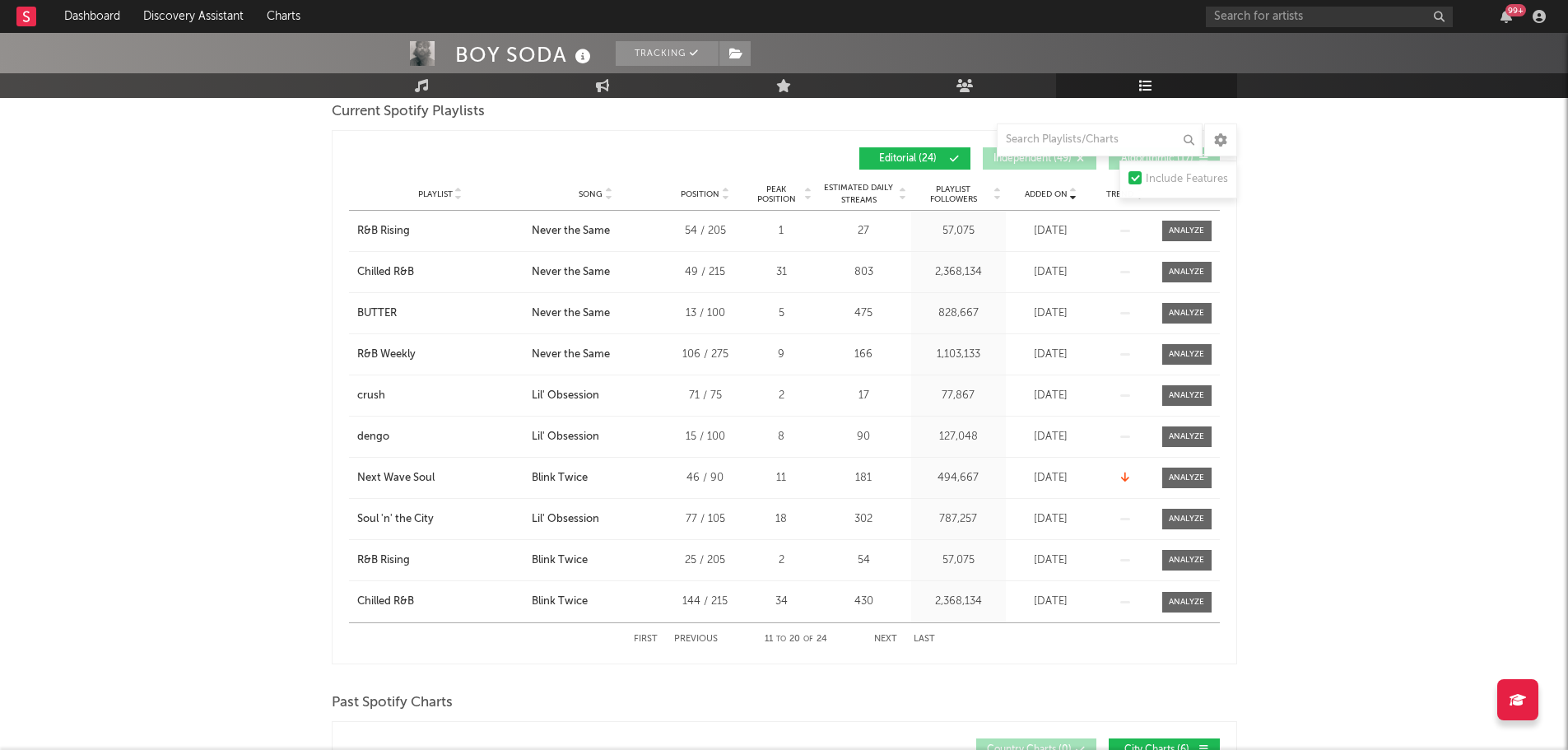
click at [708, 634] on button "Previous" at bounding box center [696, 639] width 44 height 9
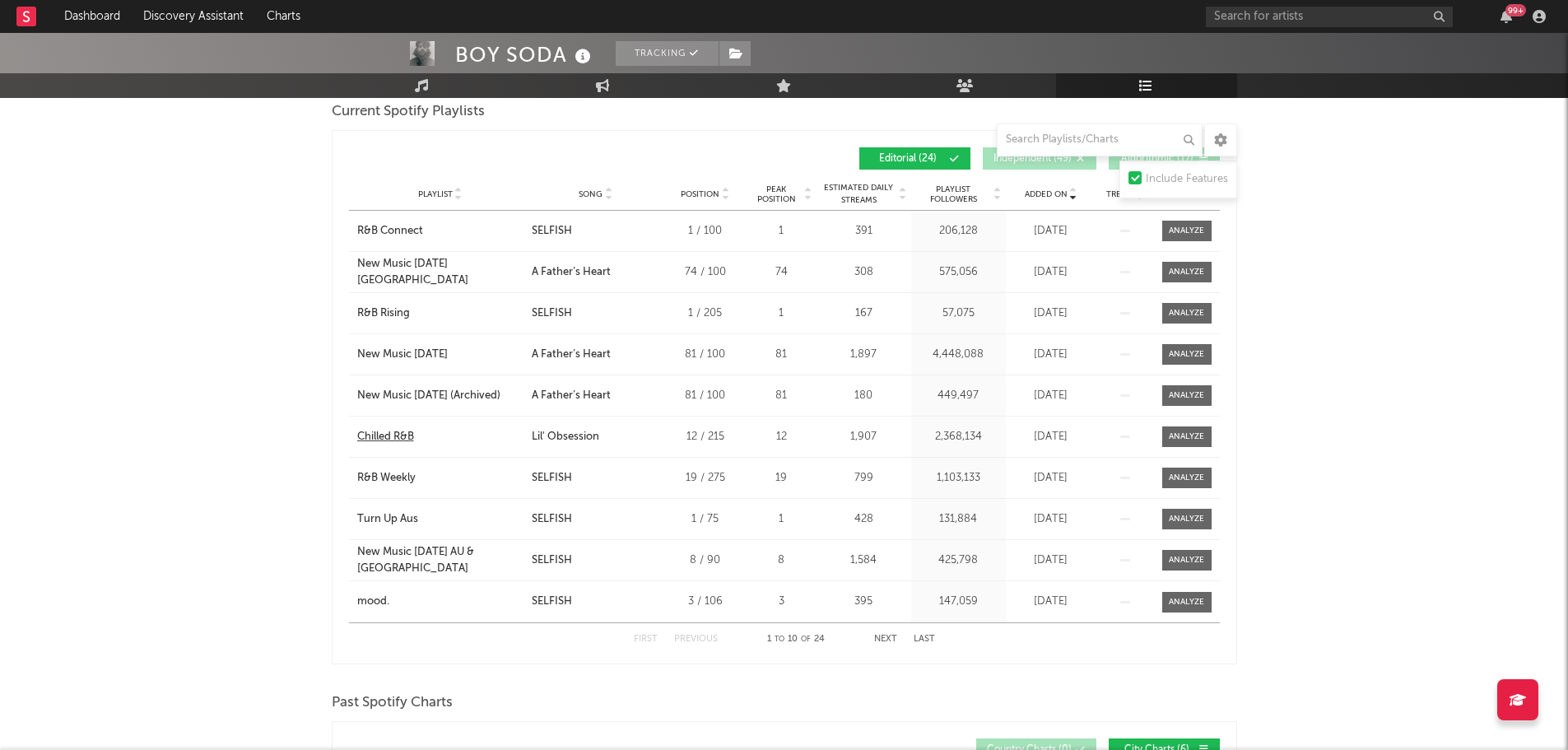
click at [407, 434] on div "Chilled R&B" at bounding box center [386, 437] width 57 height 17
click at [884, 640] on button "Next" at bounding box center [886, 639] width 23 height 9
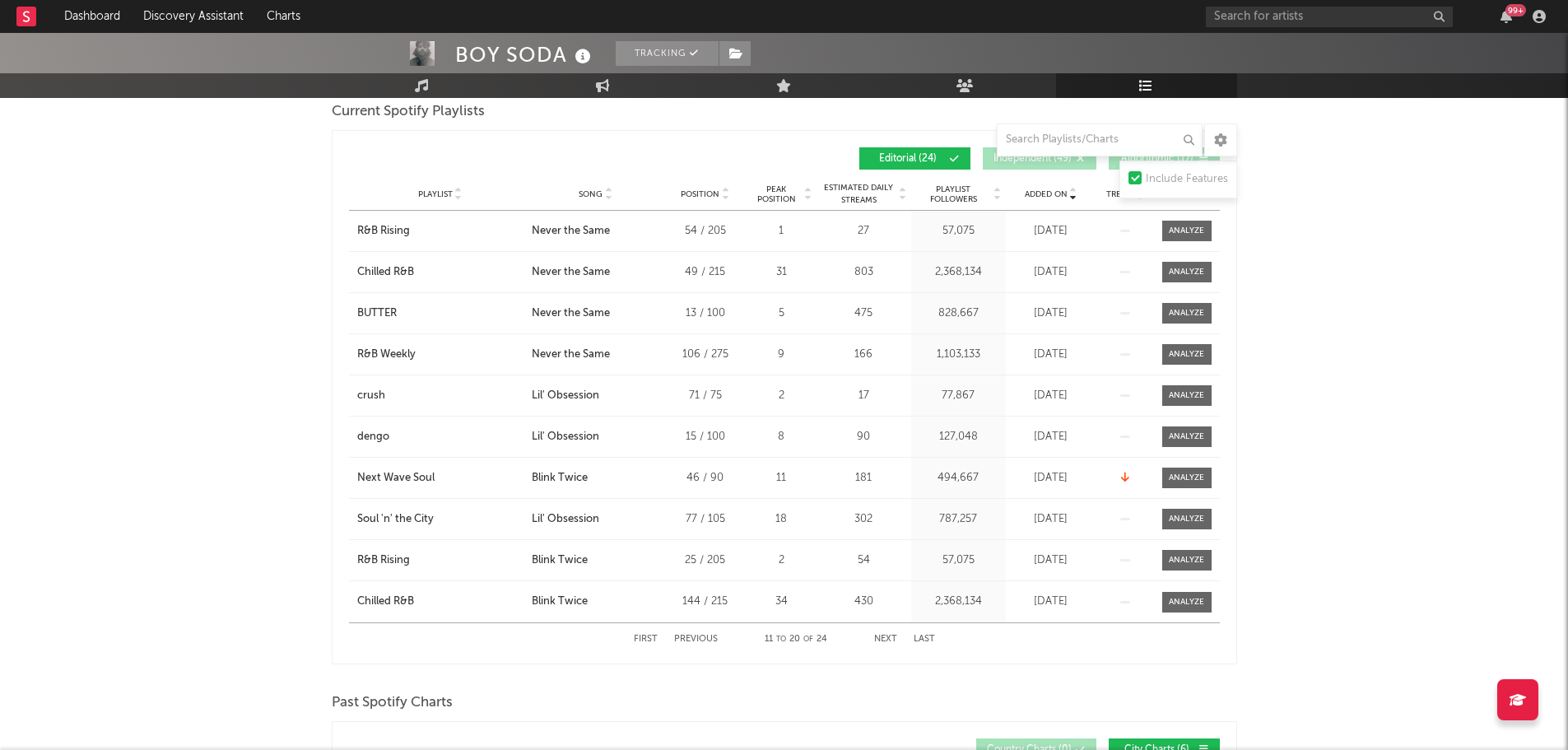
click at [711, 636] on button "Previous" at bounding box center [696, 639] width 44 height 9
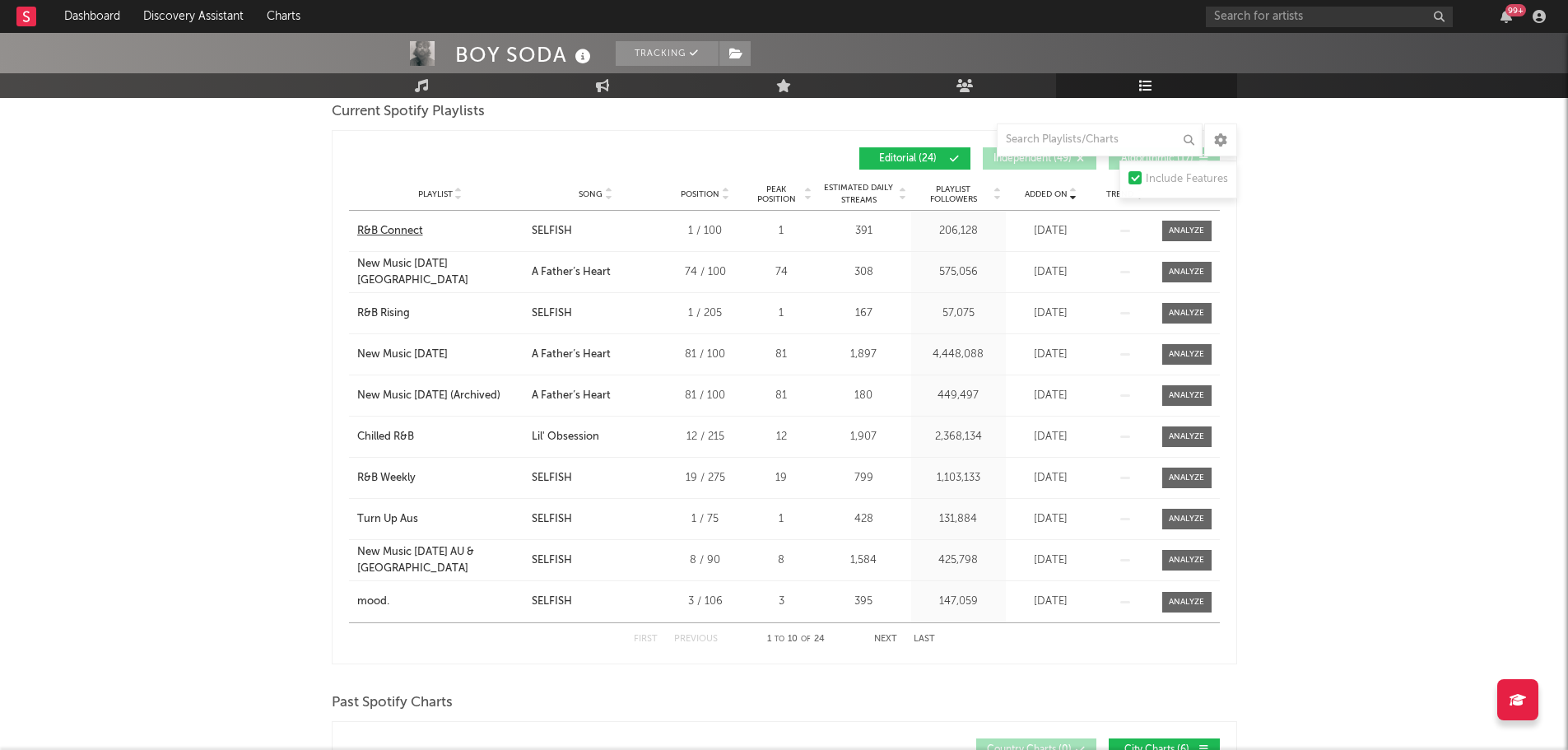
click at [400, 230] on div "R&B Connect" at bounding box center [390, 232] width 66 height 17
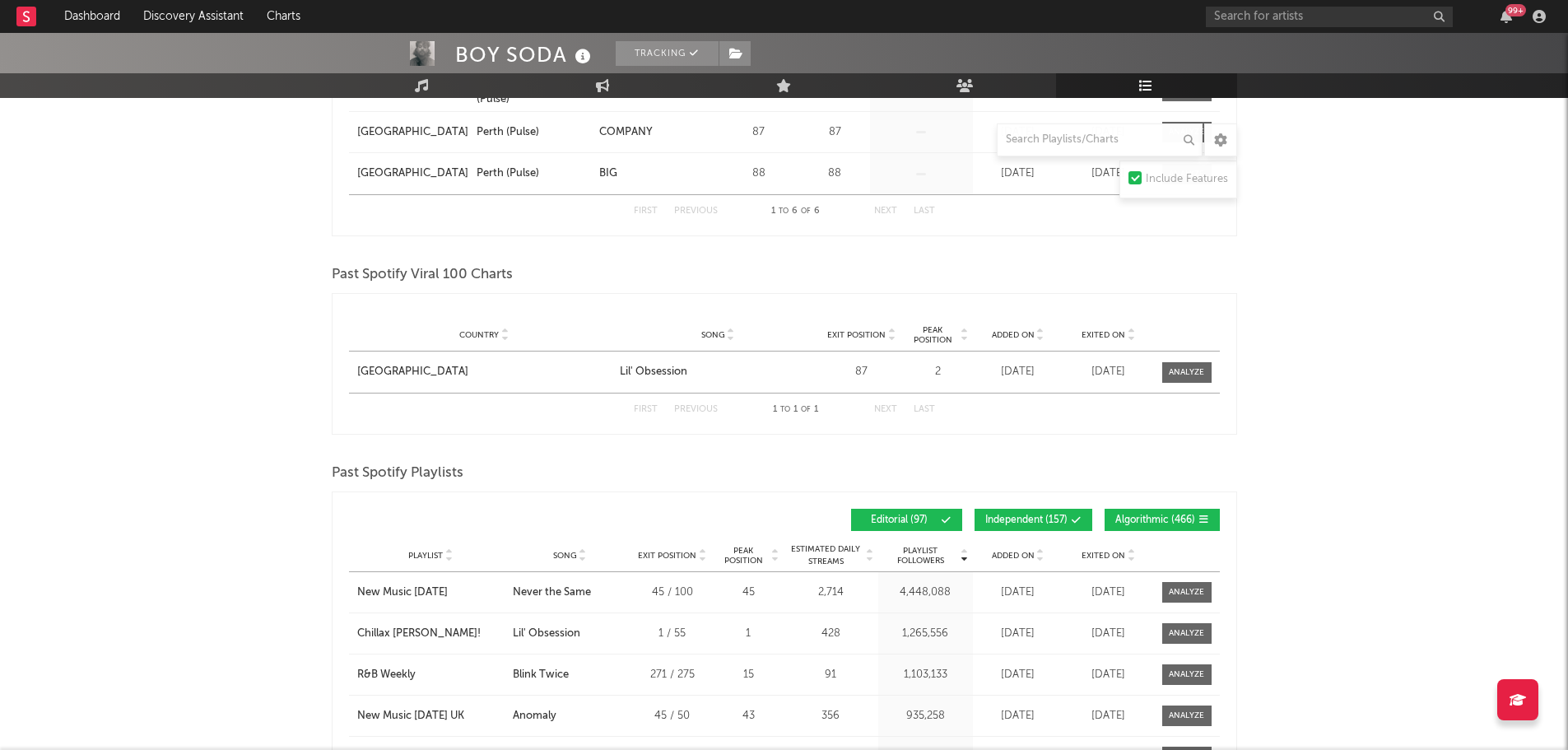
scroll to position [1153, 0]
